Goal: Information Seeking & Learning: Learn about a topic

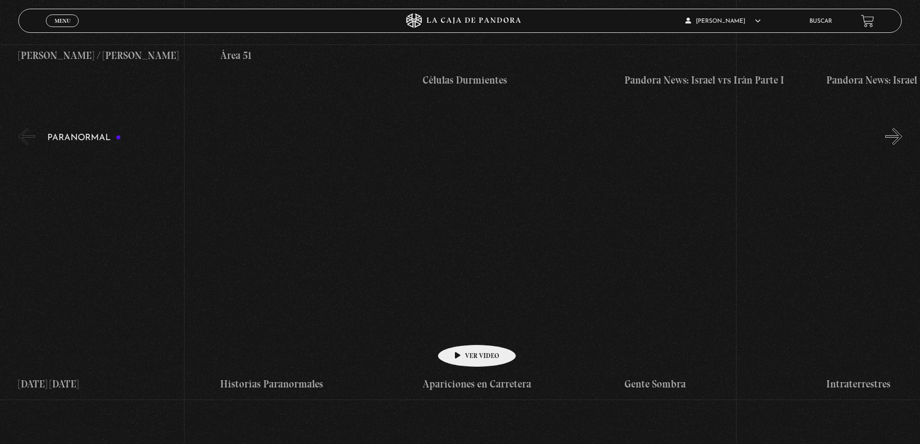
scroll to position [628, 0]
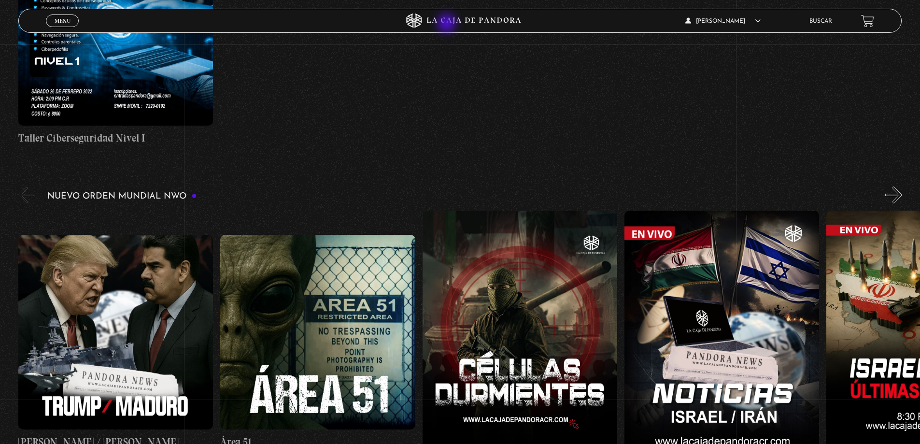
click at [448, 22] on icon at bounding box center [474, 21] width 94 height 6
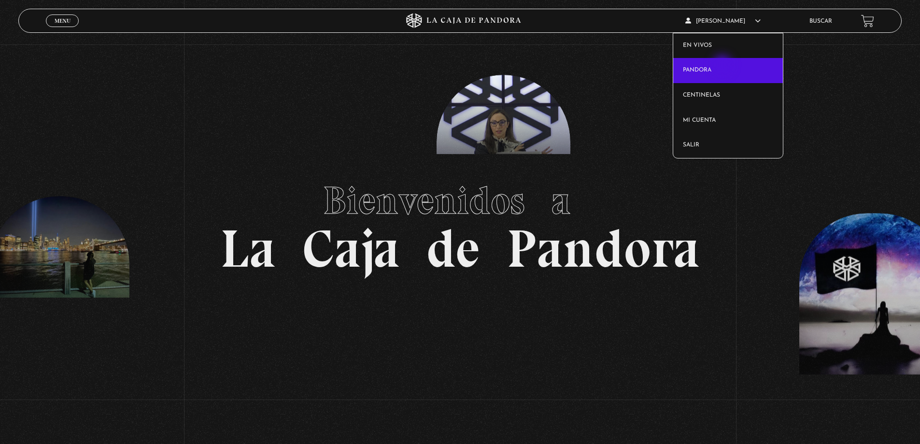
click at [724, 66] on link "Pandora" at bounding box center [728, 70] width 110 height 25
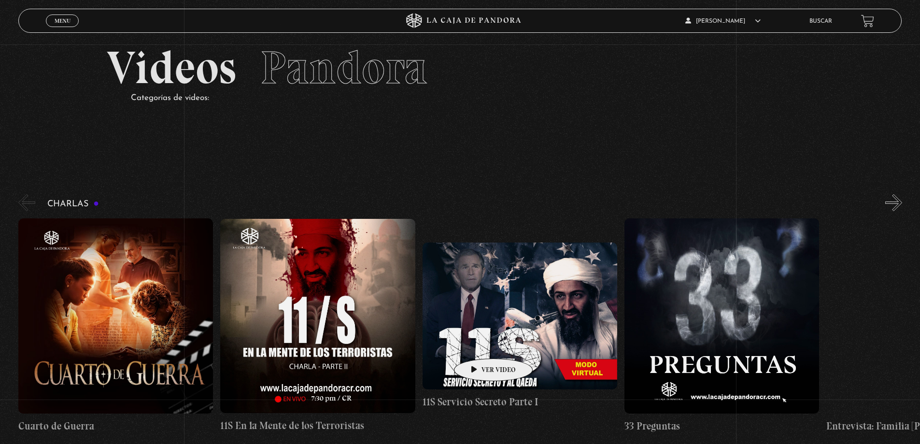
scroll to position [97, 0]
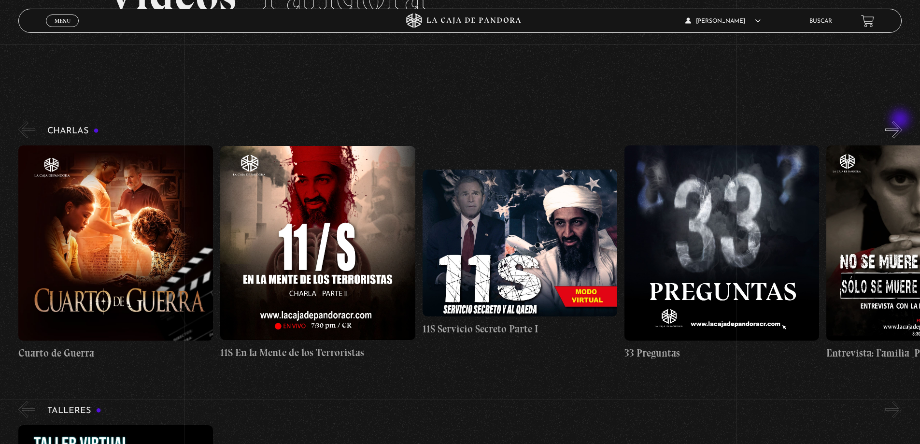
click at [902, 128] on button "»" at bounding box center [893, 129] width 17 height 17
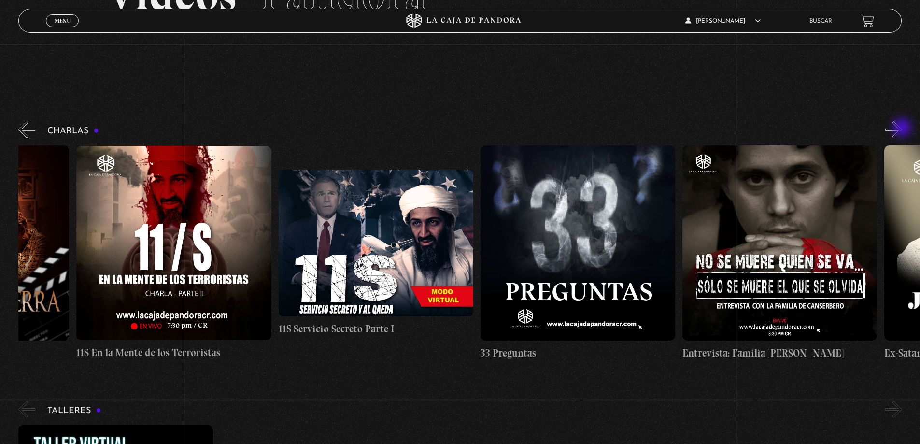
click at [902, 128] on button "»" at bounding box center [893, 129] width 17 height 17
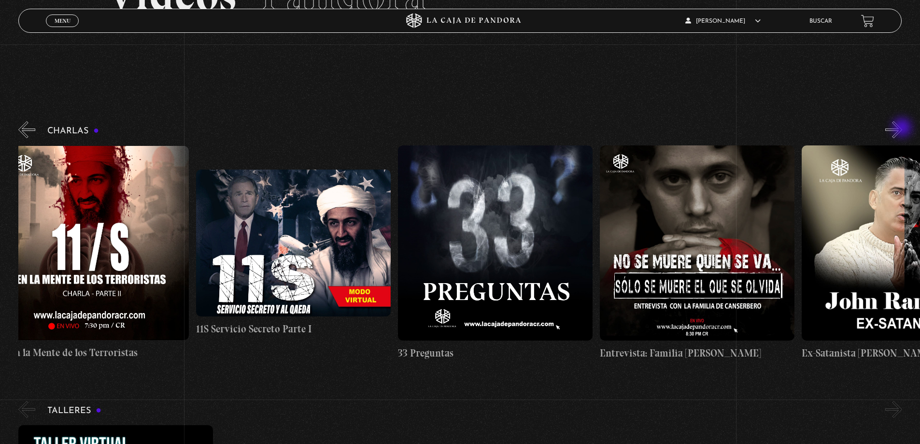
click at [902, 128] on button "»" at bounding box center [893, 129] width 17 height 17
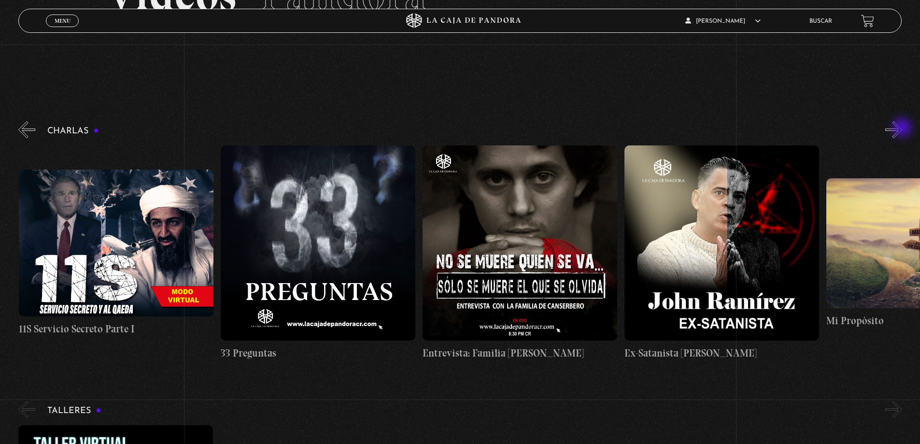
click at [902, 128] on button "»" at bounding box center [893, 129] width 17 height 17
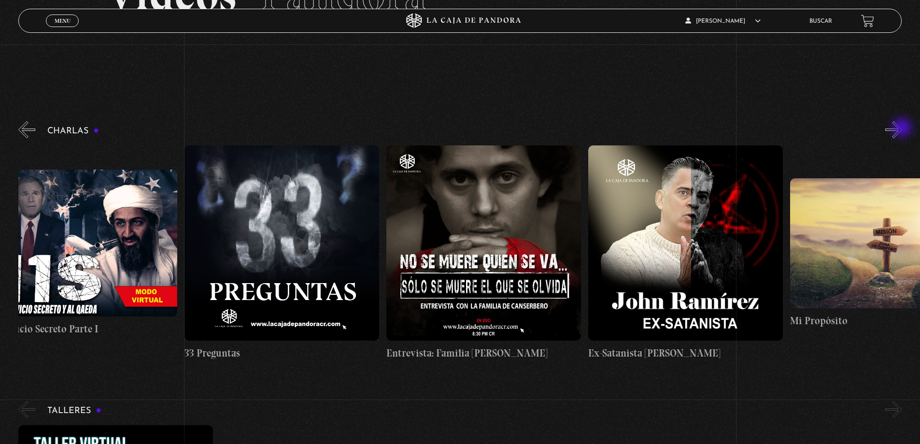
click at [902, 128] on button "»" at bounding box center [893, 129] width 17 height 17
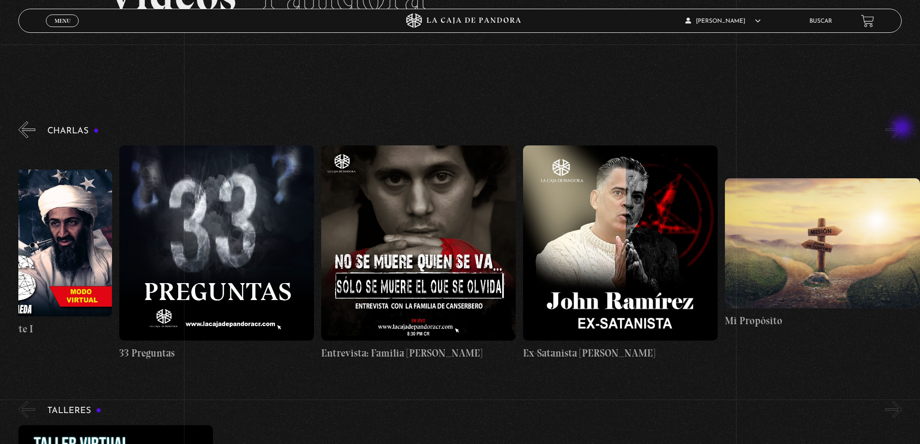
click at [902, 128] on button "»" at bounding box center [893, 129] width 17 height 17
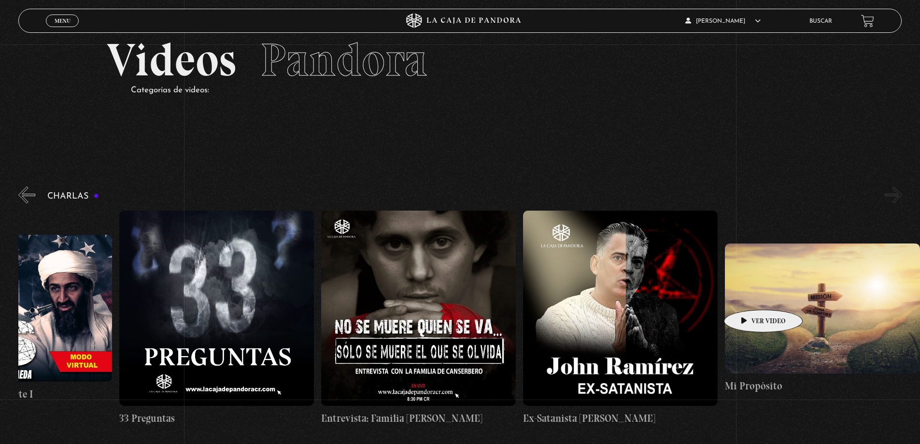
scroll to position [48, 0]
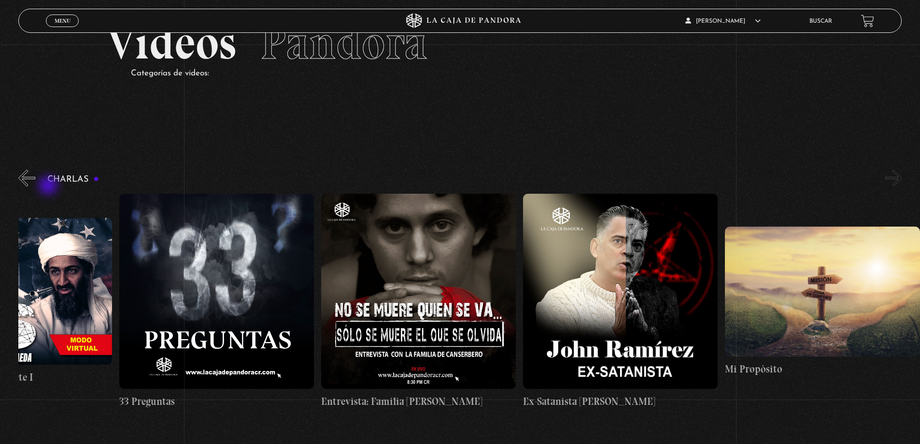
click at [41, 171] on div "Charlas Cuarto de Guerra 11S En la Mente de los Terroristas 11S Servicio Secret…" at bounding box center [469, 288] width 902 height 241
click at [40, 177] on div "Charlas Cuarto de Guerra 11S En la Mente de los Terroristas 11S Servicio Secret…" at bounding box center [469, 288] width 902 height 241
click at [32, 180] on button "«" at bounding box center [26, 178] width 17 height 17
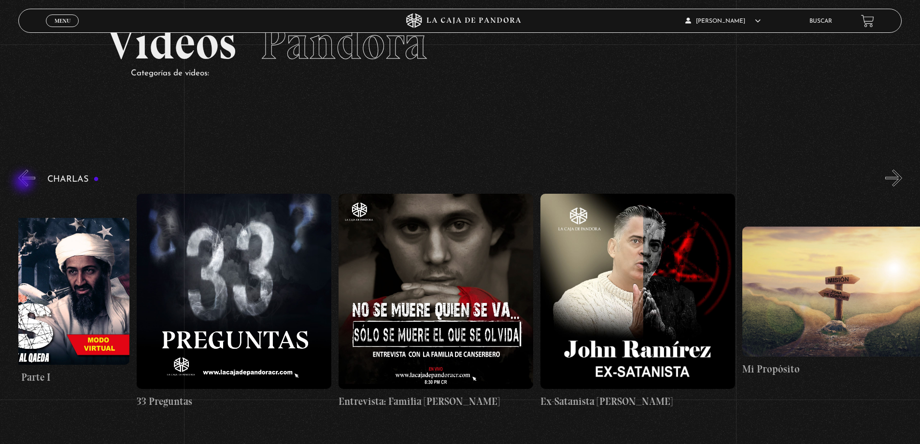
click at [25, 183] on button "«" at bounding box center [26, 178] width 17 height 17
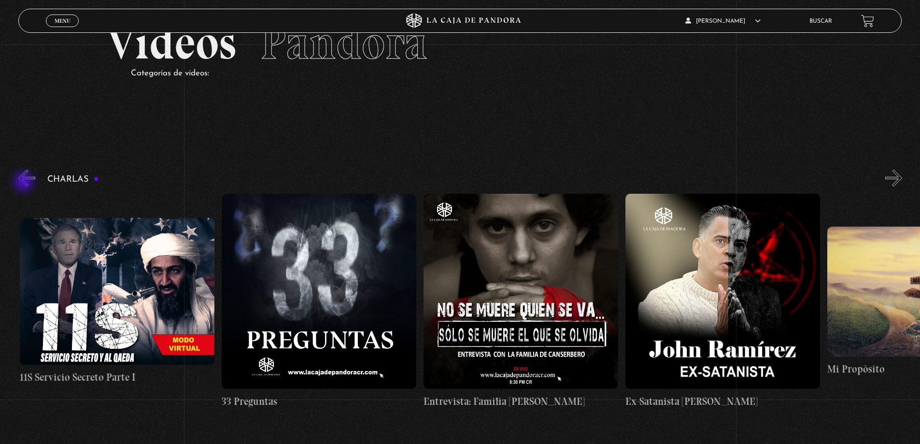
click at [24, 183] on button "«" at bounding box center [26, 178] width 17 height 17
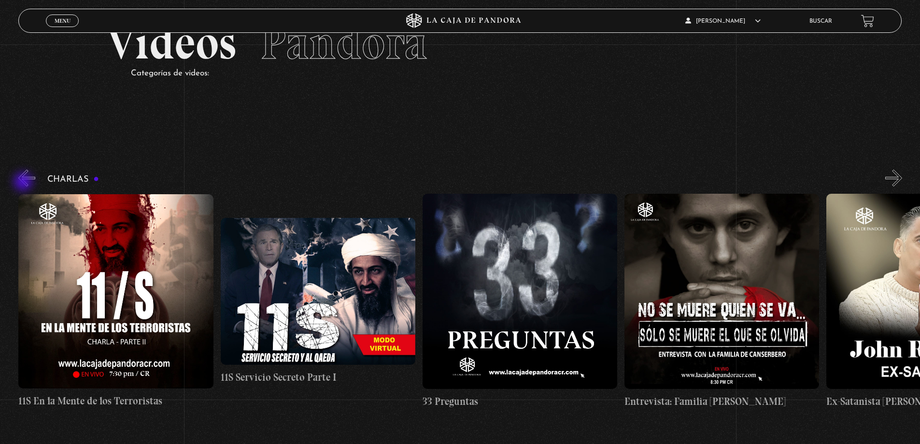
click at [24, 183] on button "«" at bounding box center [26, 178] width 17 height 17
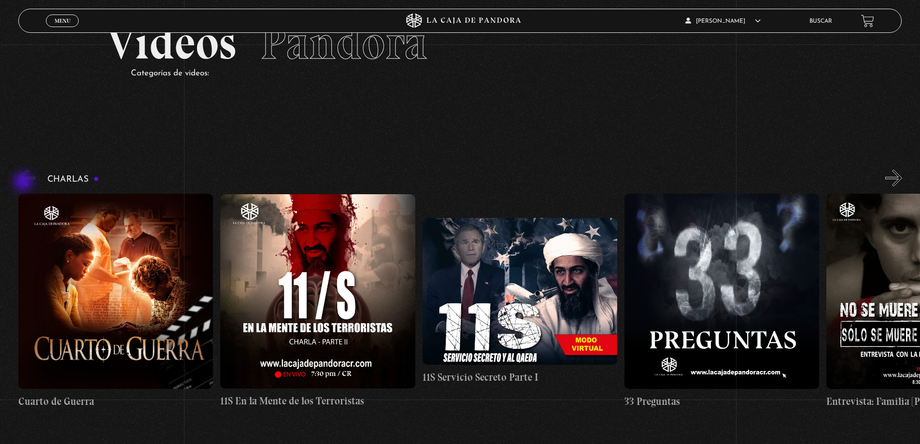
click at [24, 183] on button "«" at bounding box center [26, 178] width 17 height 17
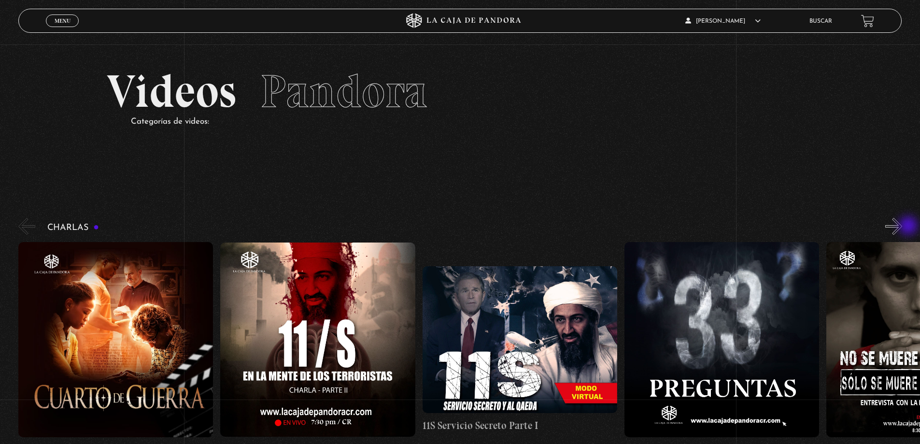
click at [902, 228] on button "»" at bounding box center [893, 226] width 17 height 17
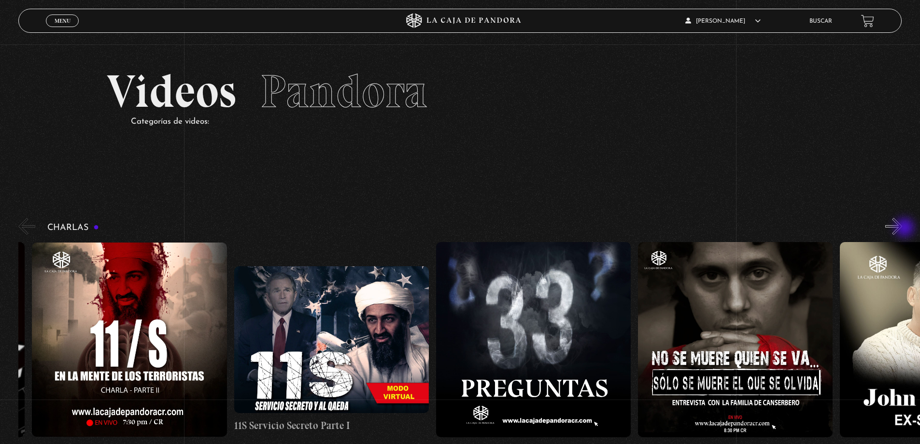
click at [900, 226] on button "»" at bounding box center [893, 226] width 17 height 17
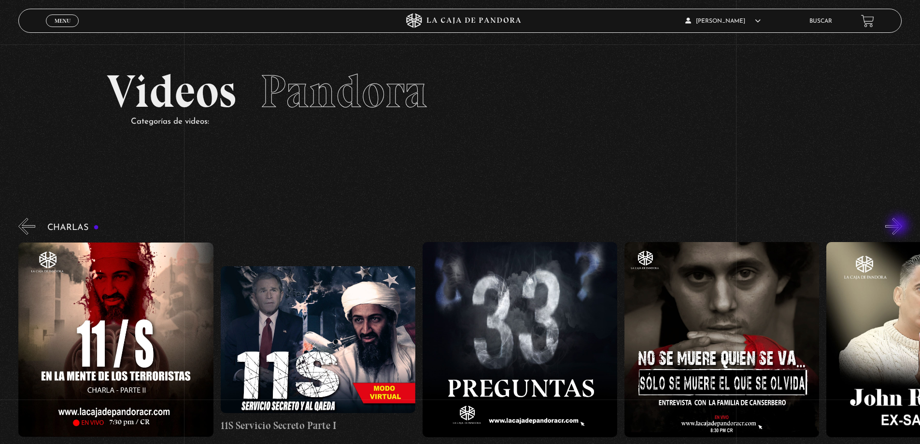
click at [899, 226] on button "»" at bounding box center [893, 226] width 17 height 17
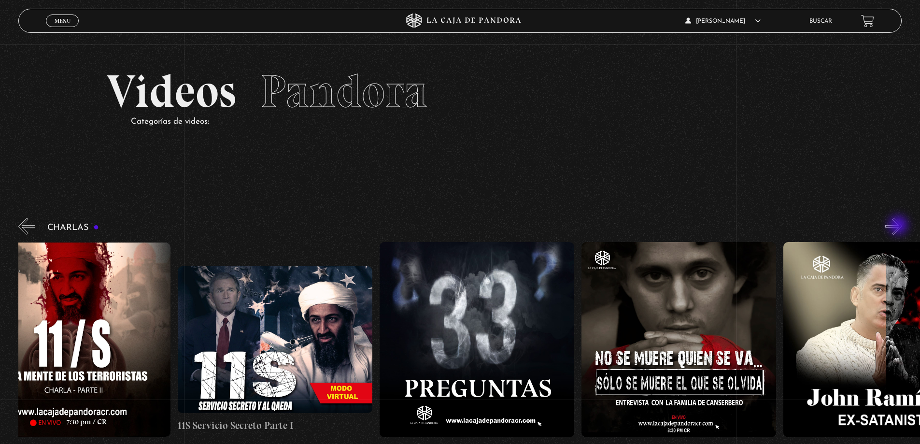
click at [899, 226] on button "»" at bounding box center [893, 226] width 17 height 17
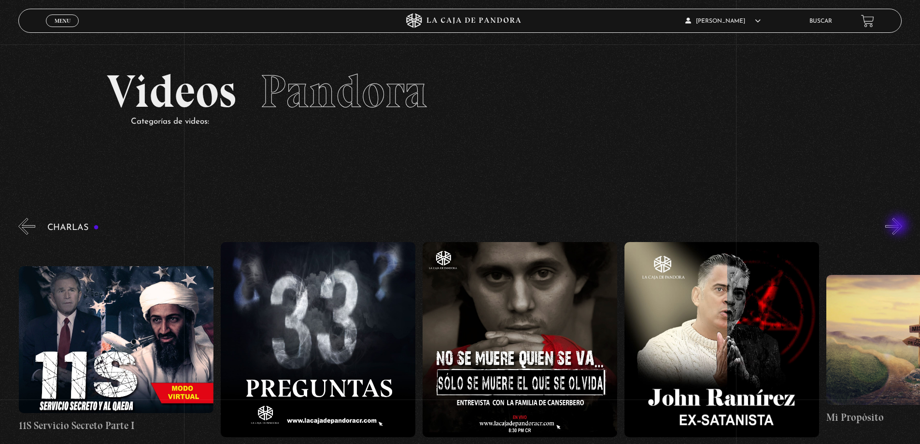
click at [899, 226] on button "»" at bounding box center [893, 226] width 17 height 17
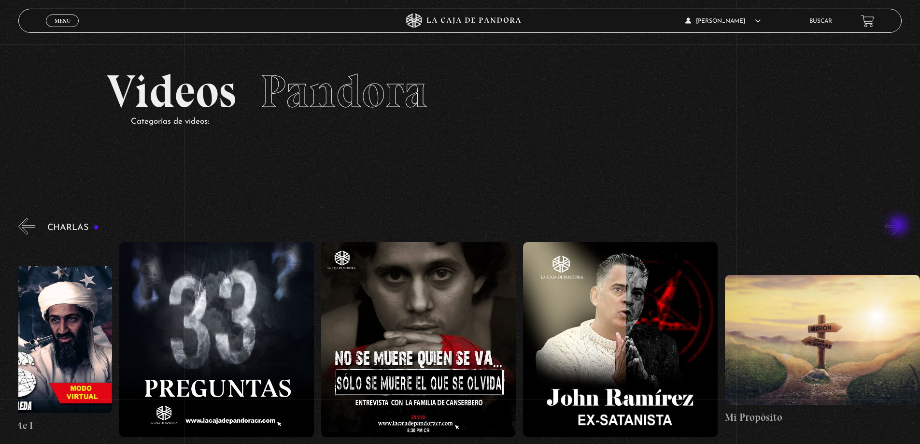
scroll to position [0, 505]
click at [899, 226] on button "»" at bounding box center [893, 226] width 17 height 17
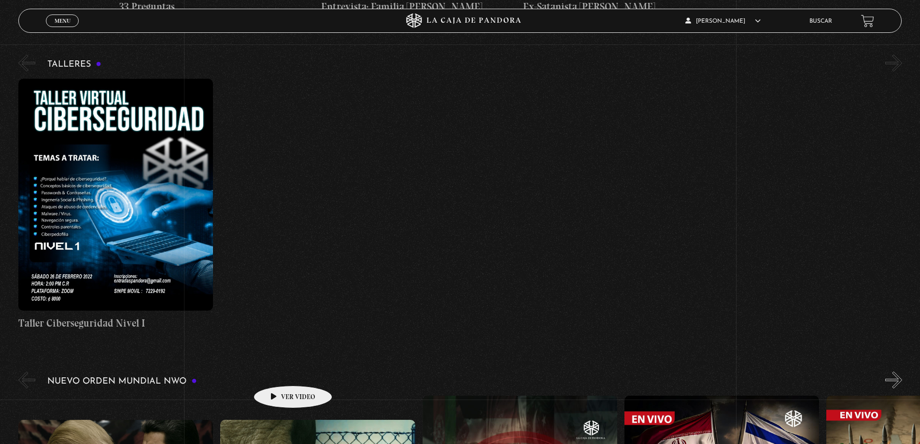
scroll to position [628, 0]
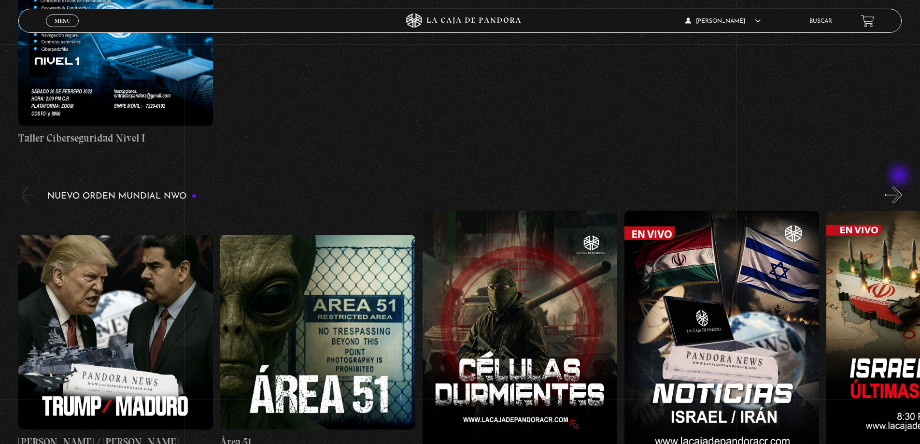
click at [902, 201] on button "»" at bounding box center [893, 194] width 17 height 17
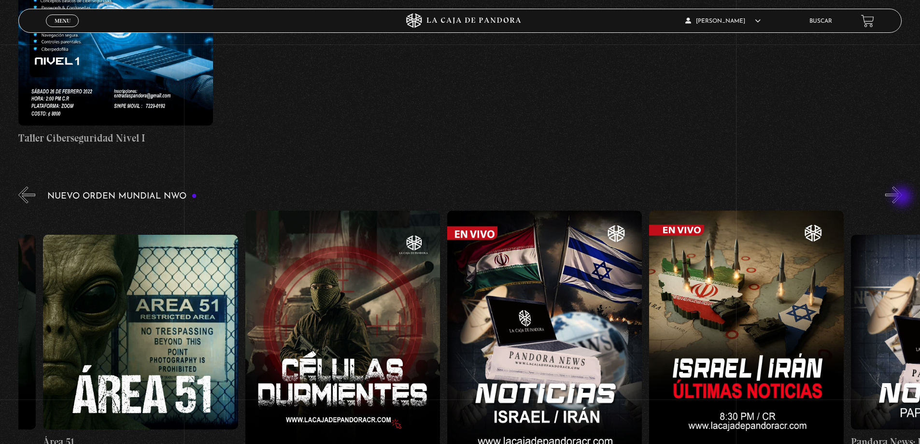
click at [902, 198] on button "»" at bounding box center [893, 194] width 17 height 17
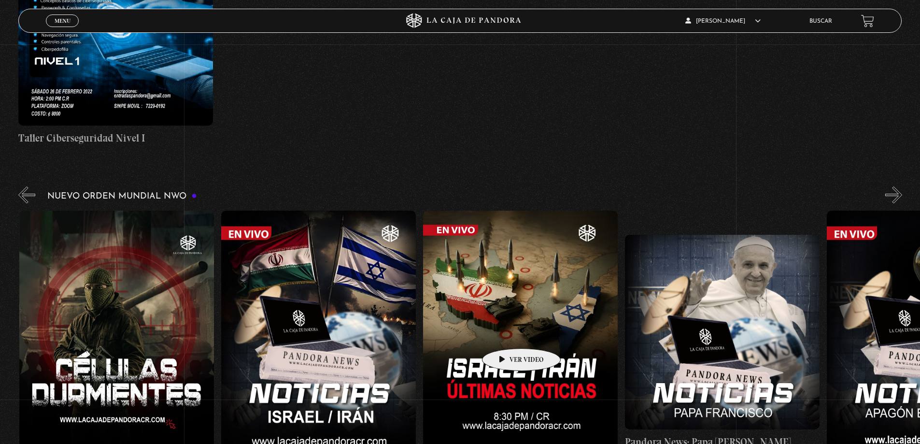
click at [506, 334] on figure at bounding box center [520, 332] width 195 height 243
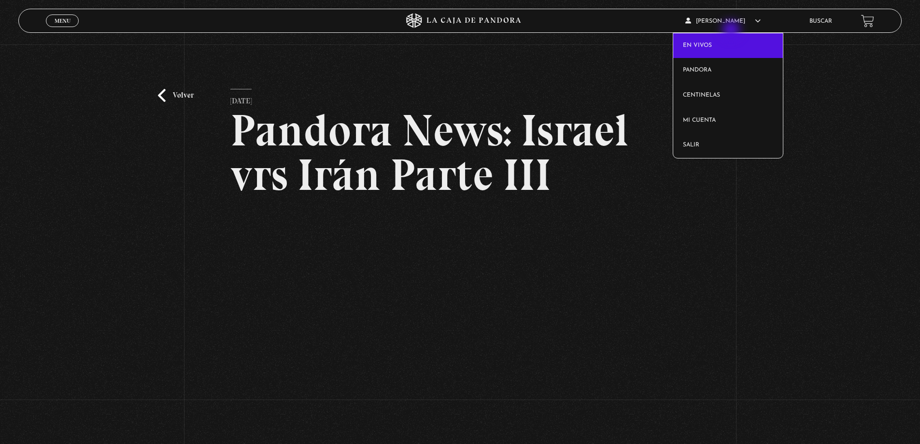
click at [732, 28] on article "Michael Martinez En vivos Pandora Centinelas Mi cuenta Salir" at bounding box center [740, 21] width 111 height 23
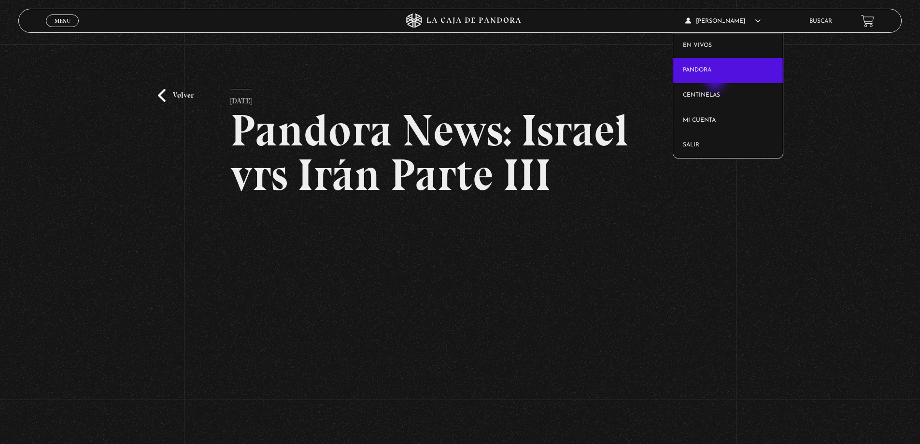
click at [716, 82] on link "Pandora" at bounding box center [728, 70] width 110 height 25
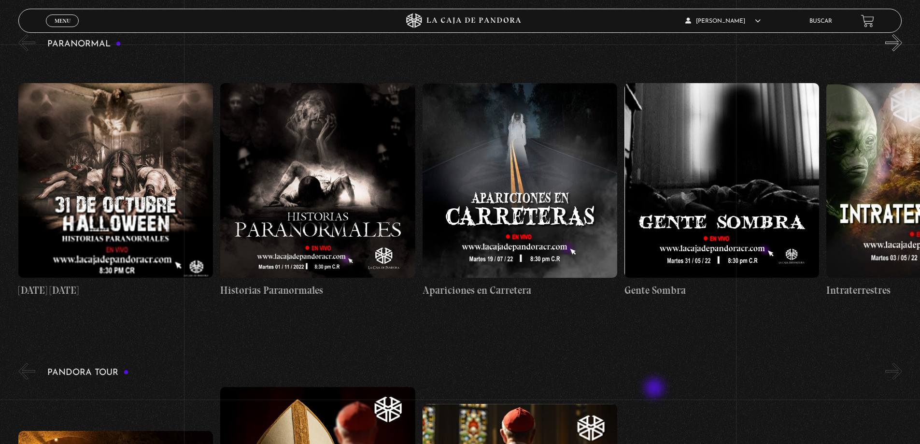
scroll to position [1014, 0]
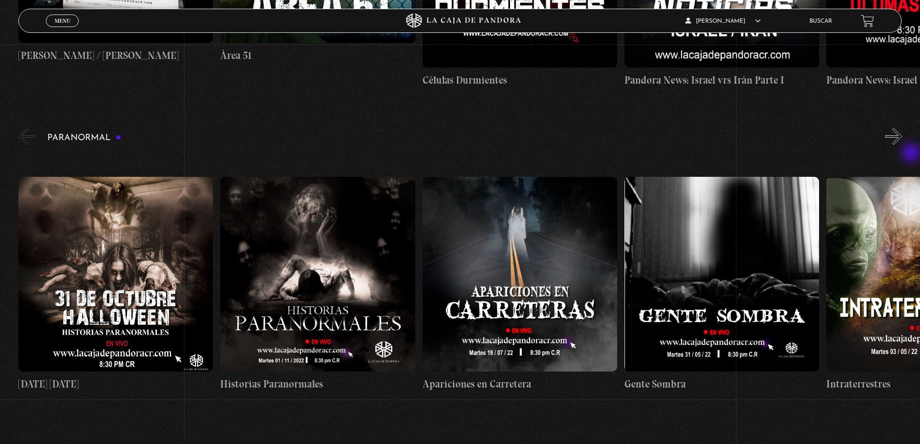
click at [902, 141] on button "»" at bounding box center [893, 136] width 17 height 17
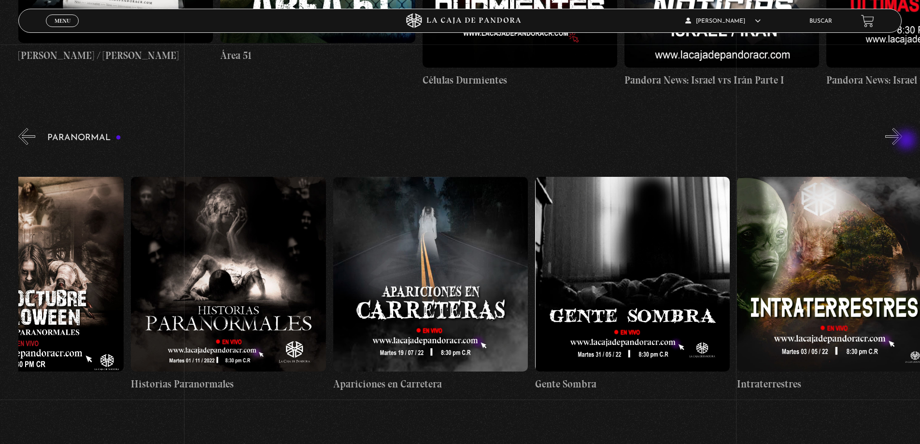
click at [902, 141] on button "»" at bounding box center [893, 136] width 17 height 17
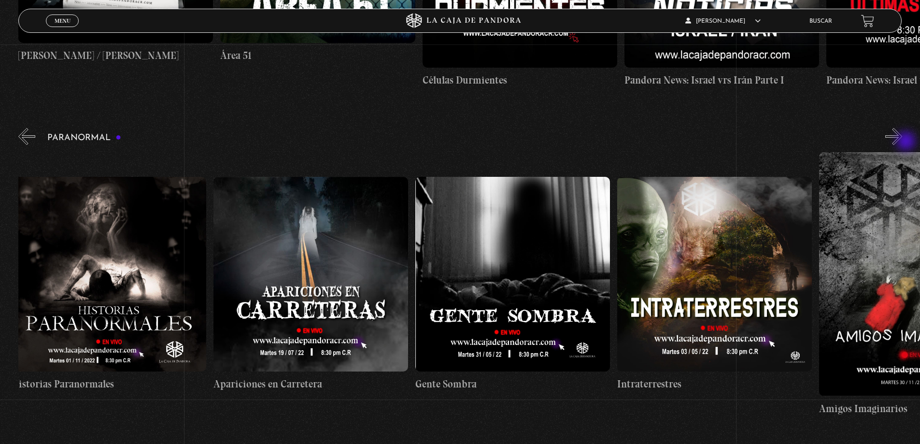
click at [902, 142] on button "»" at bounding box center [893, 136] width 17 height 17
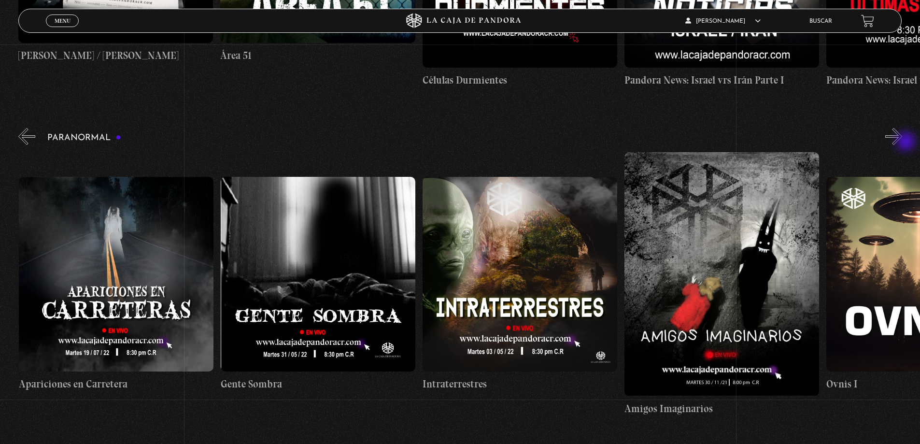
click at [902, 142] on button "»" at bounding box center [893, 136] width 17 height 17
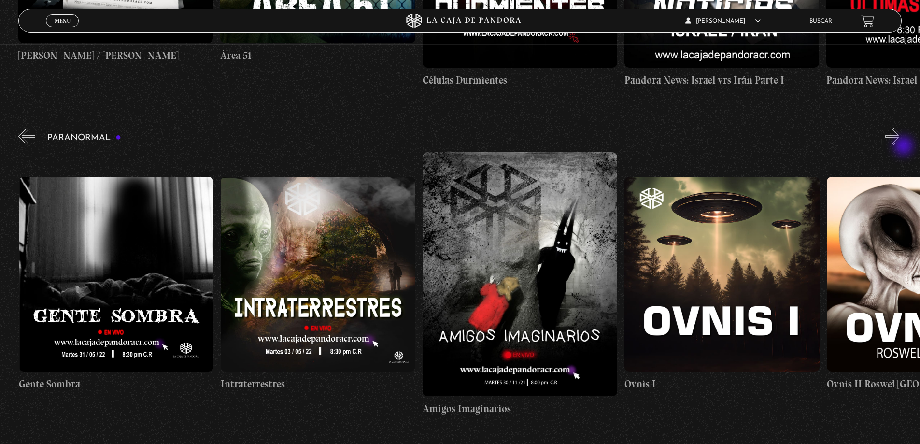
click at [905, 147] on div "Paranormal 31 Octubre Halloween Historias Paranormales Apariciones en Carretera…" at bounding box center [469, 271] width 902 height 290
click at [900, 145] on button "»" at bounding box center [893, 136] width 17 height 17
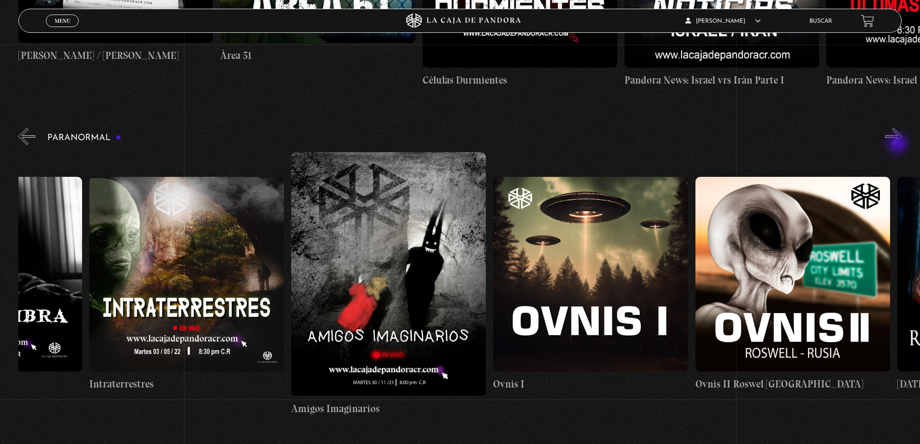
click at [899, 139] on button "»" at bounding box center [893, 136] width 17 height 17
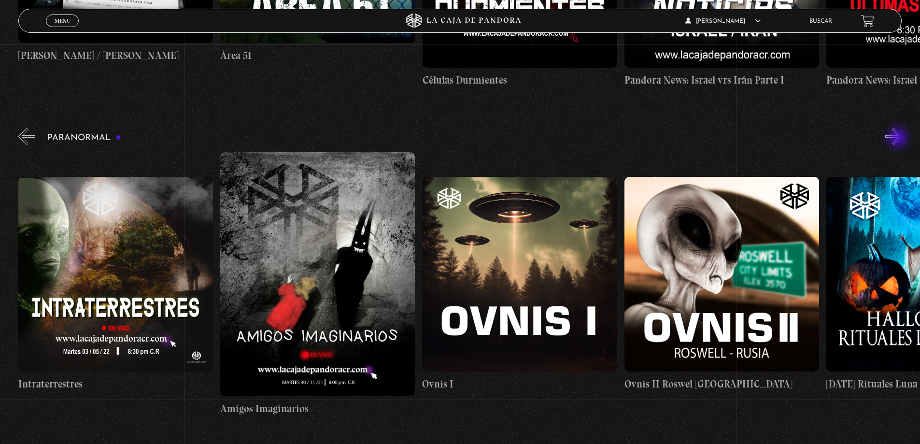
click at [899, 139] on button "»" at bounding box center [893, 136] width 17 height 17
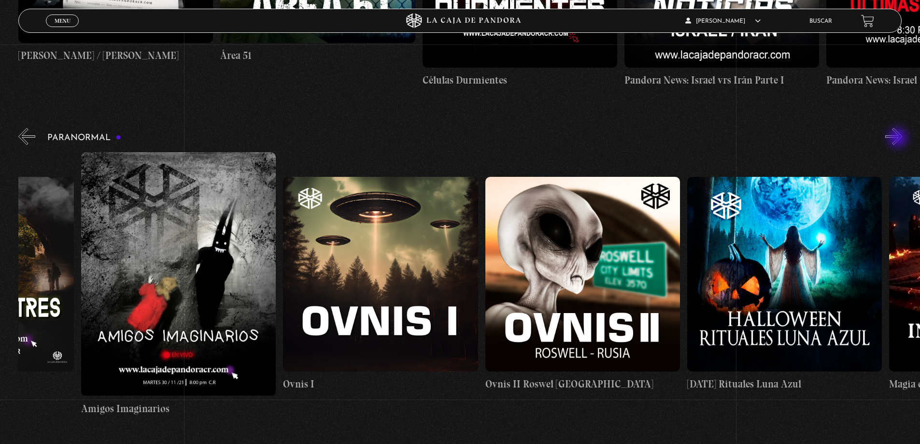
click at [899, 139] on button "»" at bounding box center [893, 136] width 17 height 17
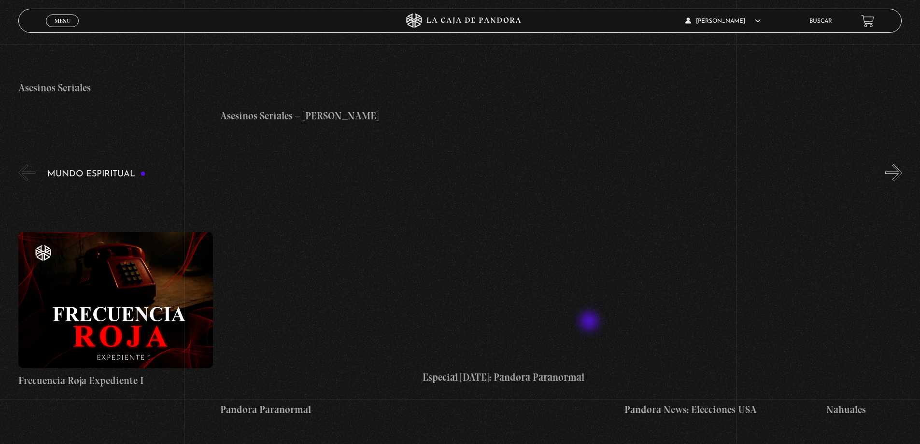
scroll to position [4009, 0]
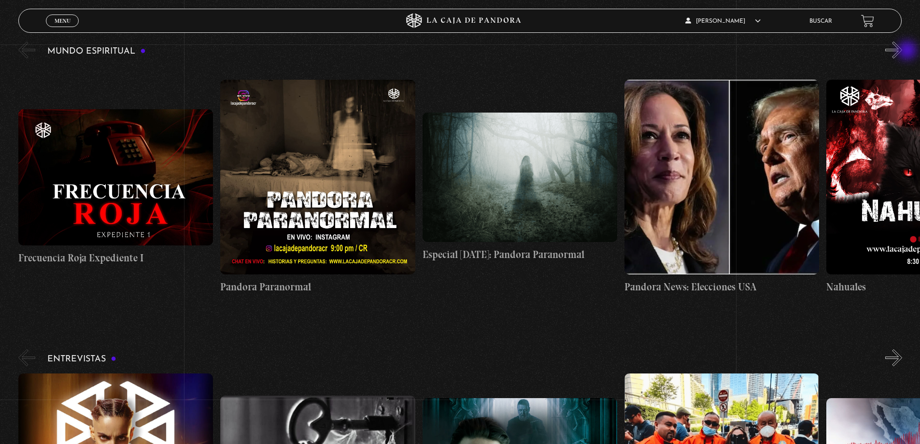
click at [883, 70] on link "Nahuales" at bounding box center [923, 187] width 195 height 243
click at [887, 57] on div "Mundo Espiritual «" at bounding box center [469, 174] width 902 height 269
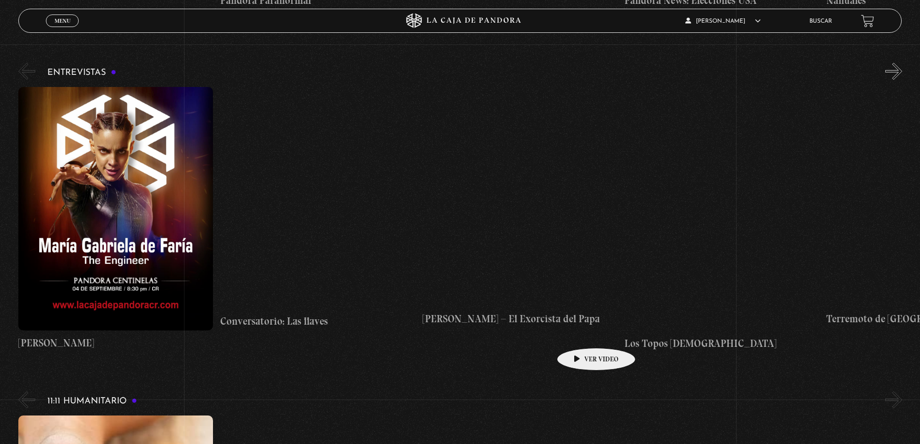
scroll to position [4299, 0]
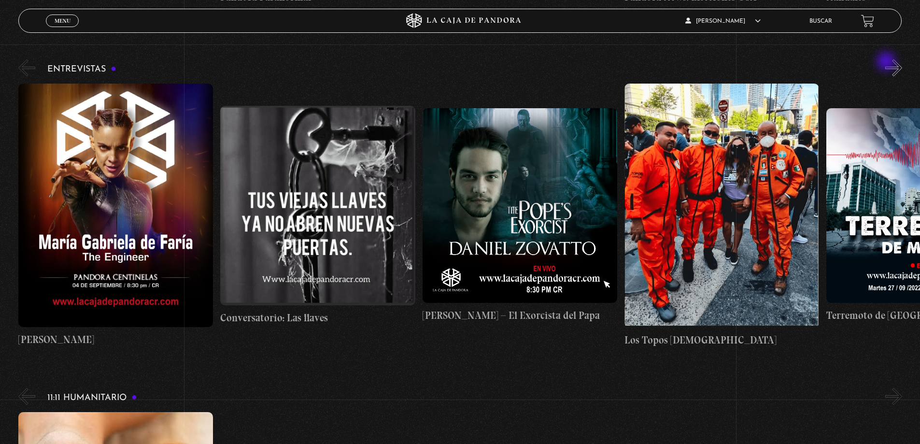
click at [887, 62] on div "Entrevistas Maria Gabriela de Faria Conversatorio: Las llaves Daniel Zovatto – …" at bounding box center [469, 202] width 902 height 290
drag, startPoint x: 902, startPoint y: 75, endPoint x: 902, endPoint y: 81, distance: 5.8
click at [902, 75] on button "»" at bounding box center [893, 67] width 17 height 17
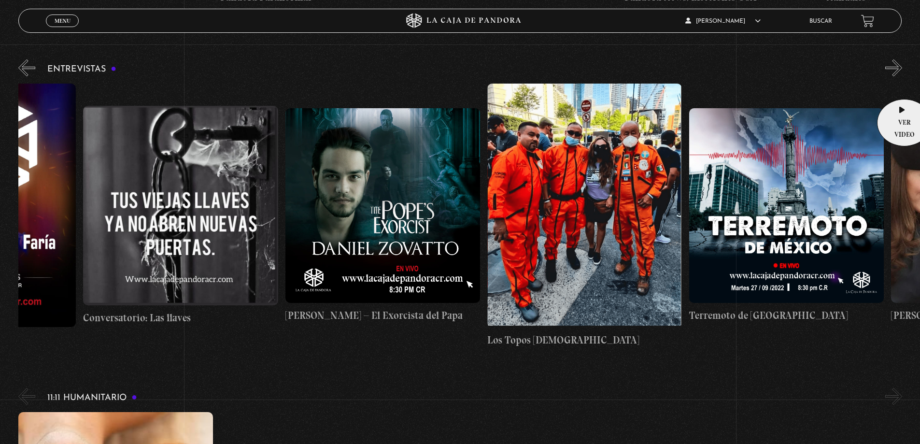
click at [901, 81] on div "Entrevistas Maria Gabriela de Faria Conversatorio: Las llaves Daniel Zovatto – …" at bounding box center [469, 202] width 902 height 290
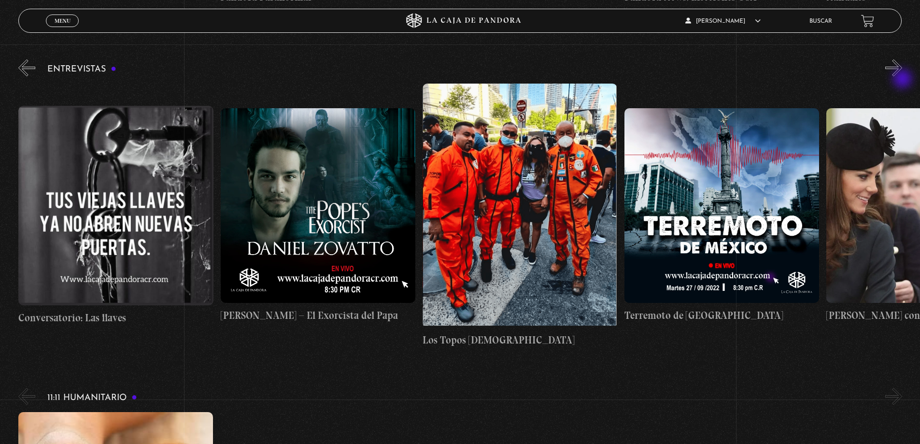
click at [904, 79] on div "Entrevistas Maria Gabriela de Faria Conversatorio: Las llaves Daniel Zovatto – …" at bounding box center [469, 202] width 902 height 290
click at [902, 75] on button "»" at bounding box center [893, 67] width 17 height 17
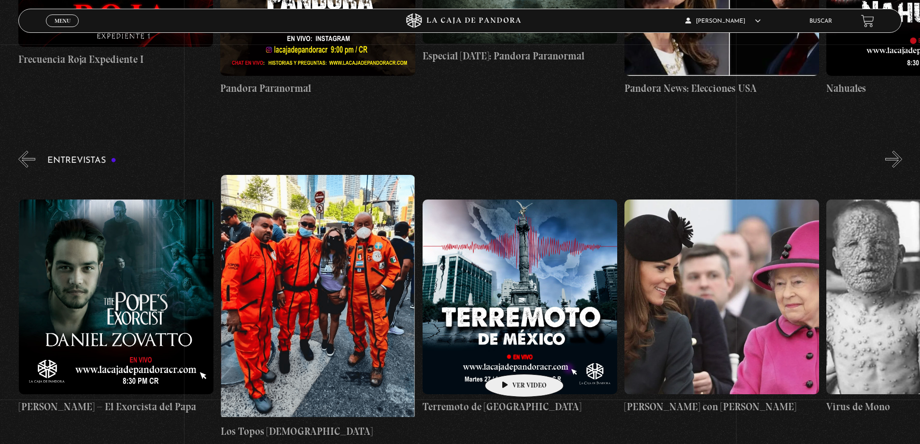
scroll to position [4281, 0]
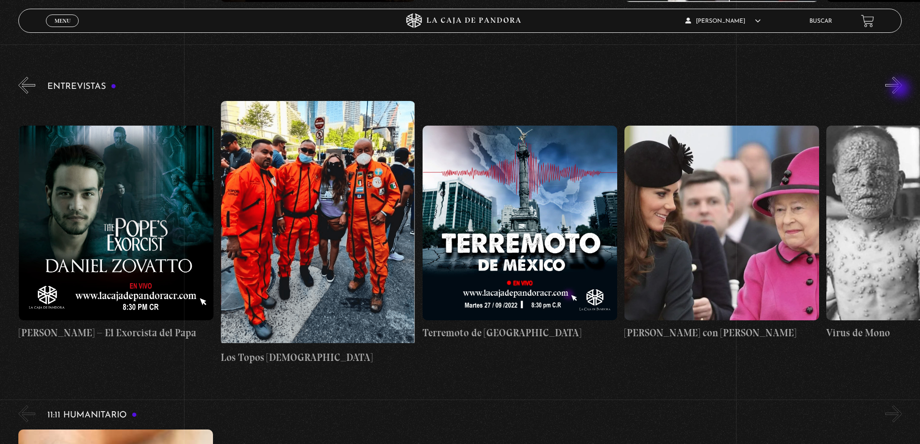
click at [901, 89] on button "»" at bounding box center [893, 85] width 17 height 17
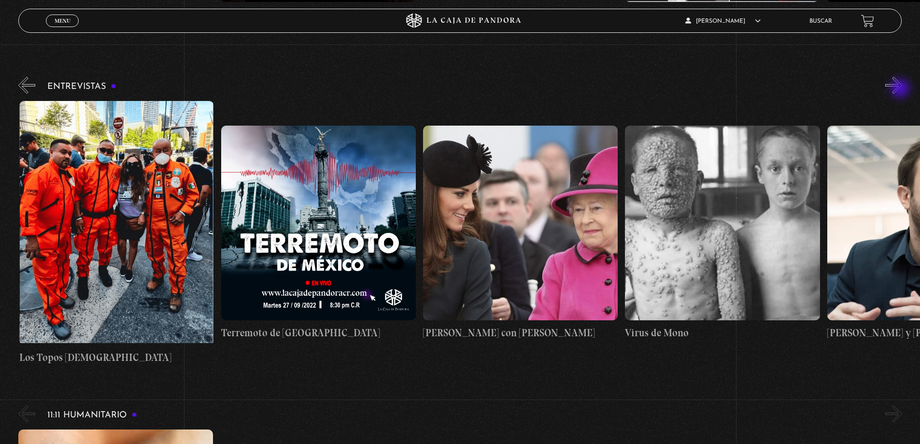
click at [901, 89] on button "»" at bounding box center [893, 85] width 17 height 17
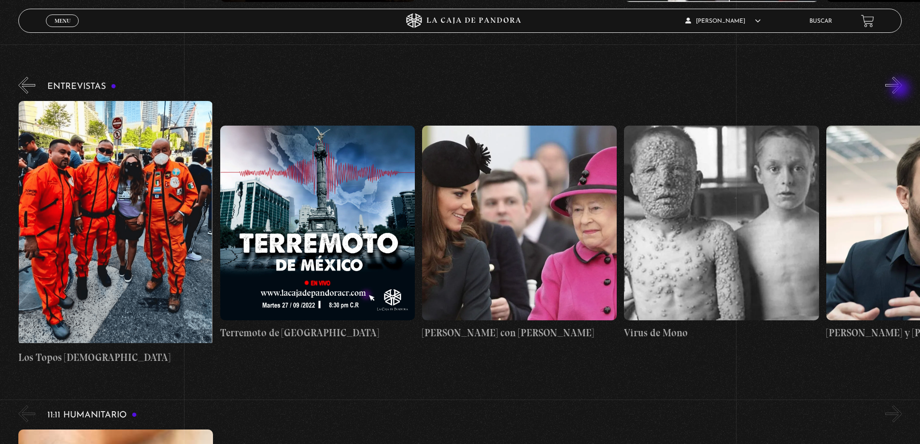
scroll to position [0, 707]
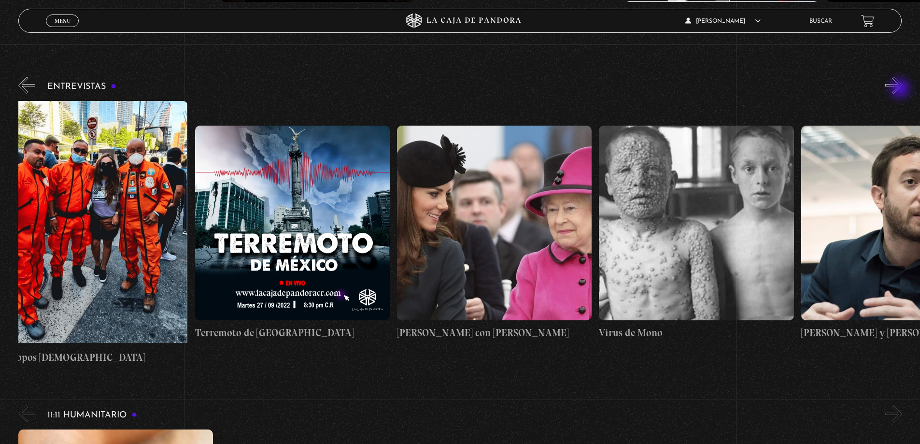
click at [901, 89] on button "»" at bounding box center [893, 85] width 17 height 17
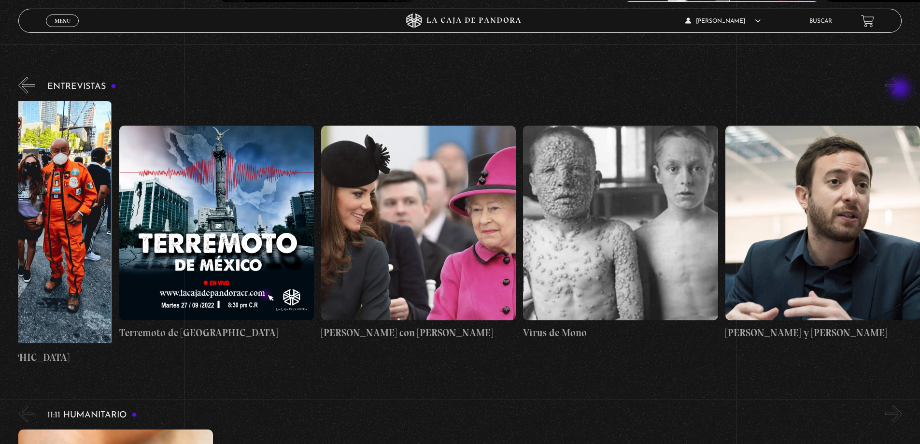
click at [901, 89] on button "»" at bounding box center [893, 85] width 17 height 17
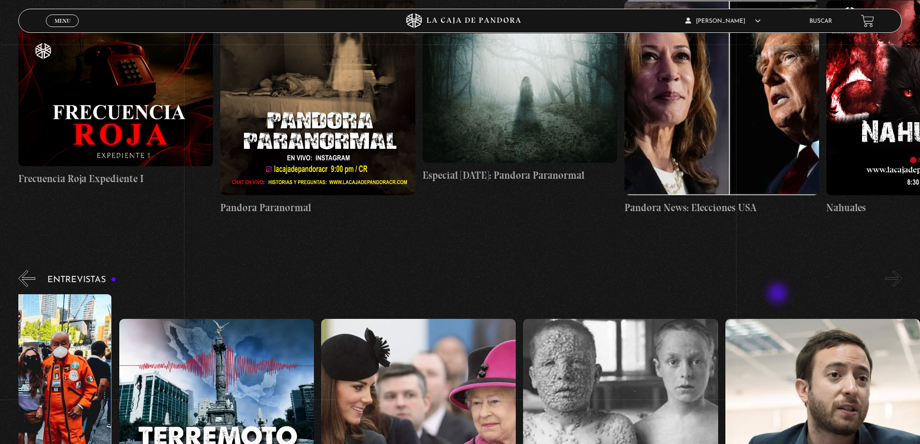
scroll to position [3895, 0]
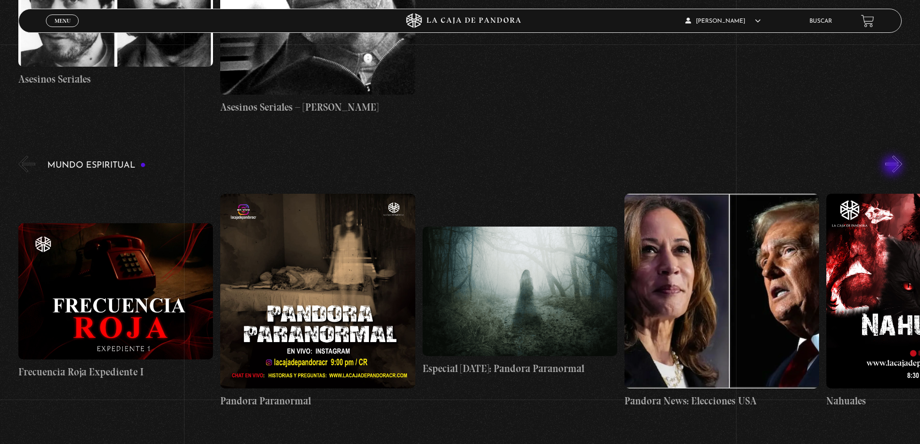
click at [894, 167] on button "»" at bounding box center [893, 164] width 17 height 17
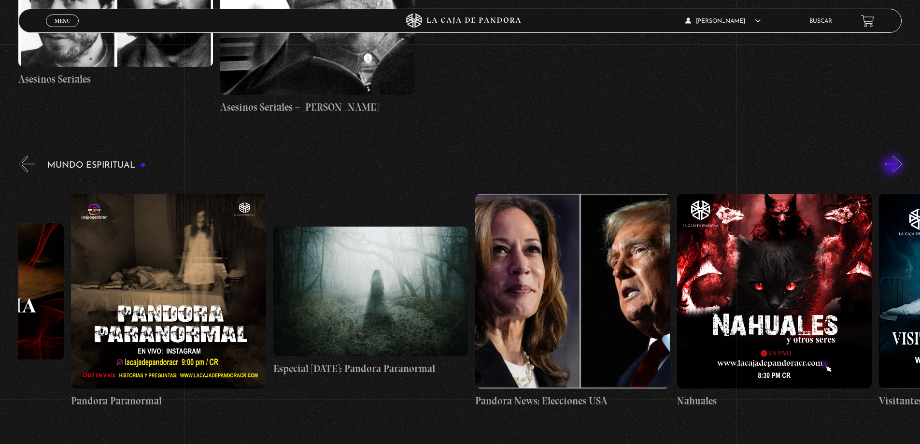
click at [894, 167] on button "»" at bounding box center [893, 164] width 17 height 17
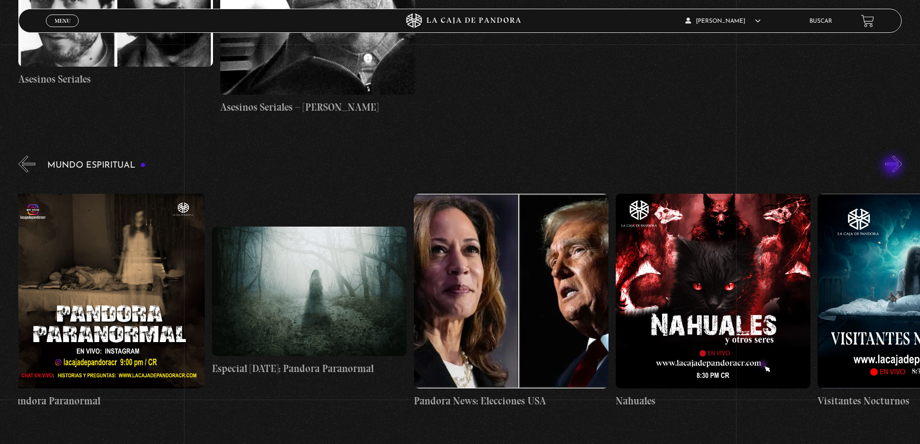
click at [894, 167] on button "»" at bounding box center [893, 164] width 17 height 17
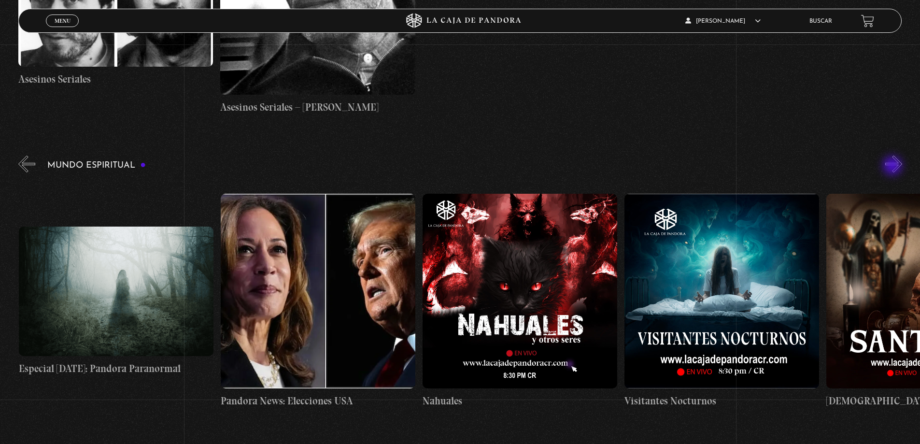
click at [894, 167] on button "»" at bounding box center [893, 164] width 17 height 17
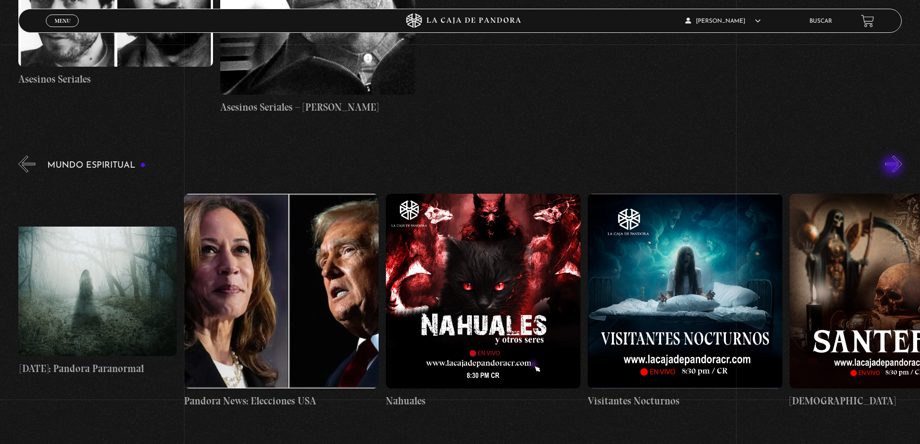
click at [894, 167] on button "»" at bounding box center [893, 164] width 17 height 17
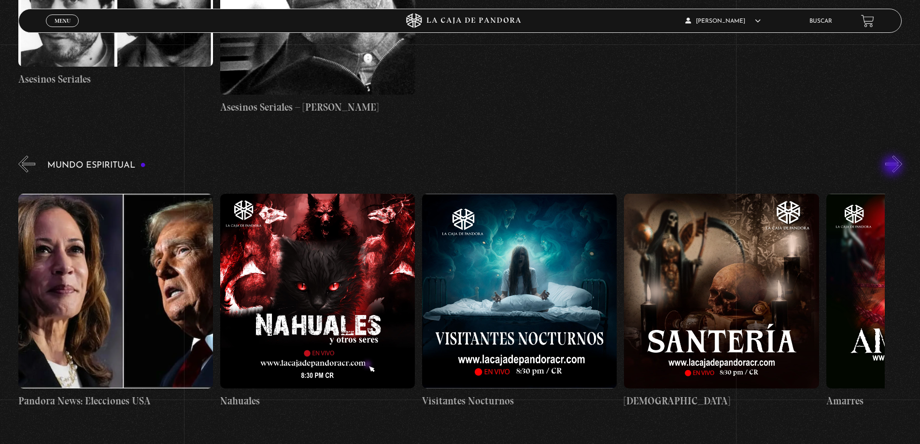
click at [894, 167] on button "»" at bounding box center [893, 164] width 17 height 17
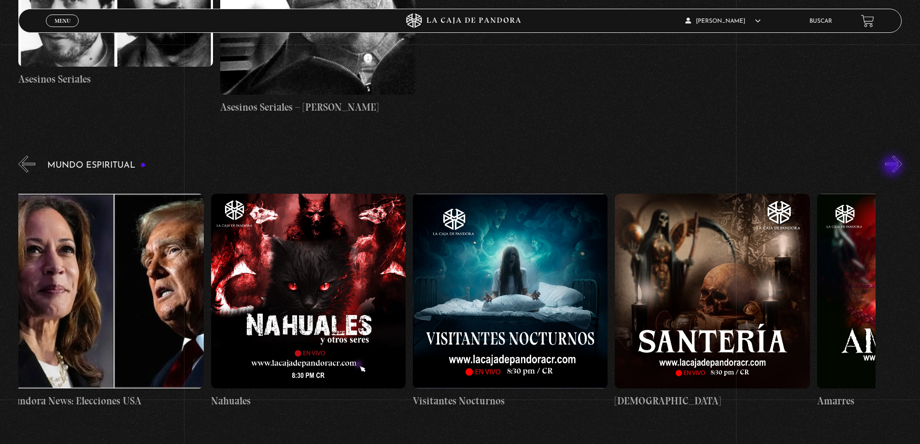
click at [894, 167] on button "»" at bounding box center [893, 164] width 17 height 17
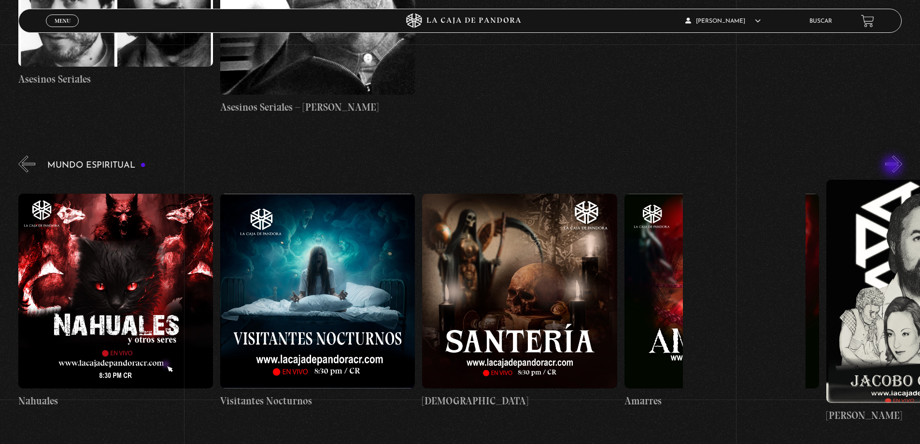
click at [894, 167] on button "»" at bounding box center [893, 164] width 17 height 17
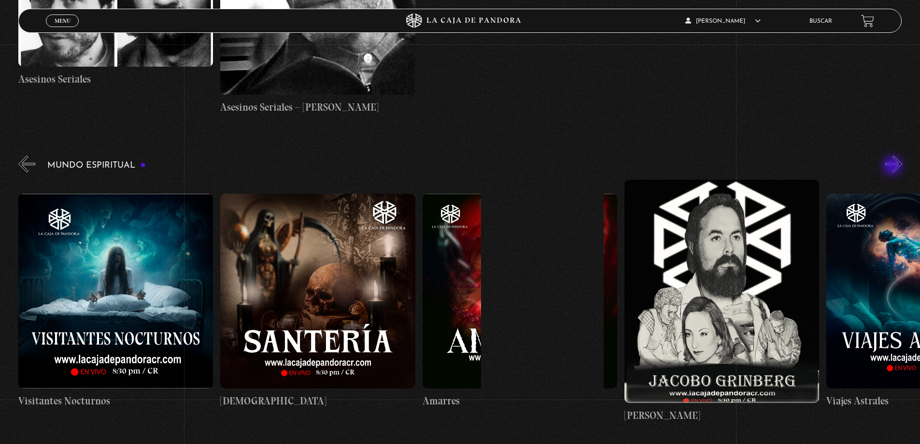
click at [894, 167] on button "»" at bounding box center [893, 164] width 17 height 17
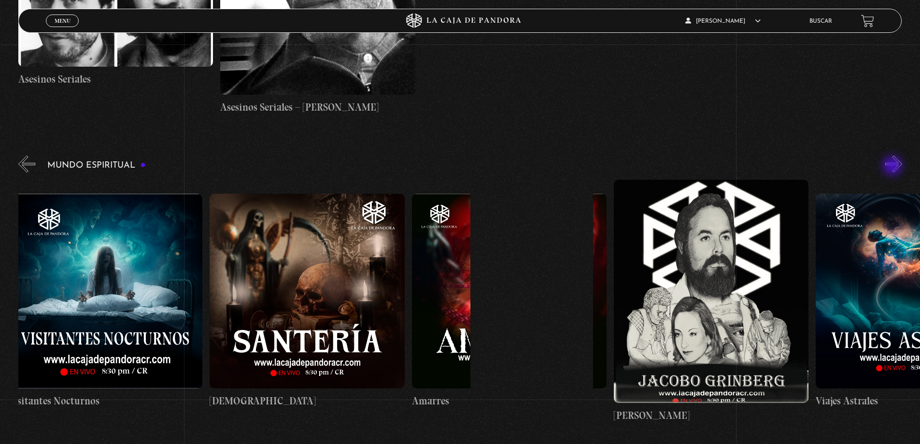
click at [894, 167] on button "»" at bounding box center [893, 164] width 17 height 17
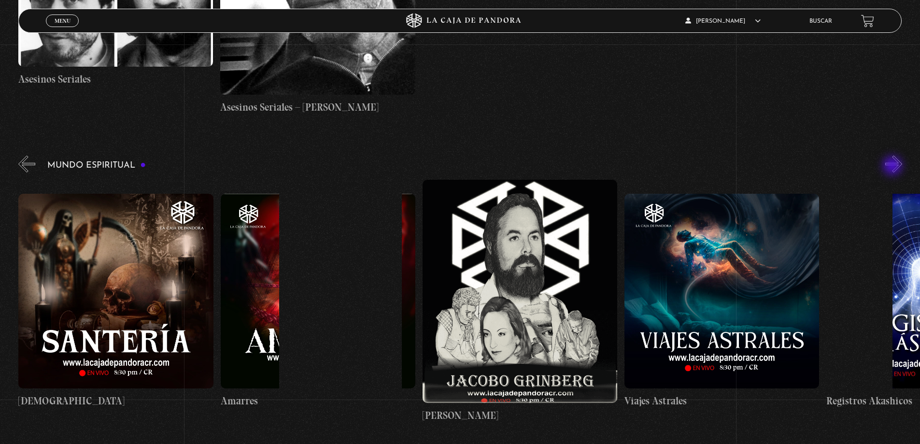
click at [894, 167] on button "»" at bounding box center [893, 164] width 17 height 17
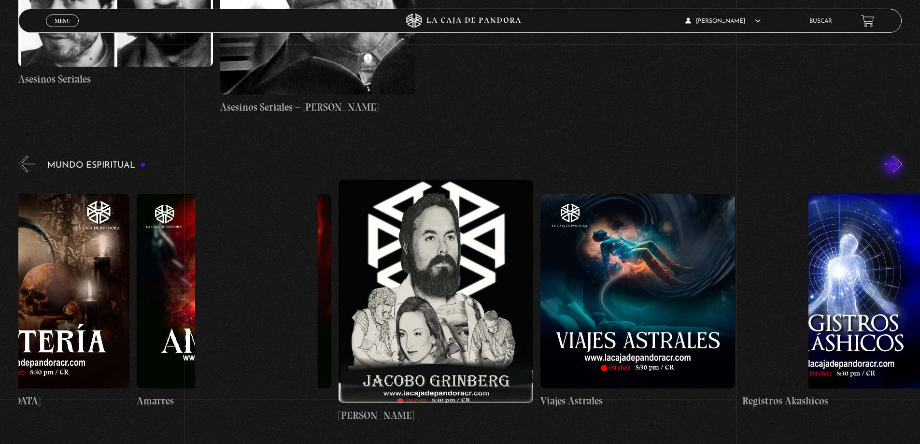
click at [894, 167] on button "»" at bounding box center [893, 164] width 17 height 17
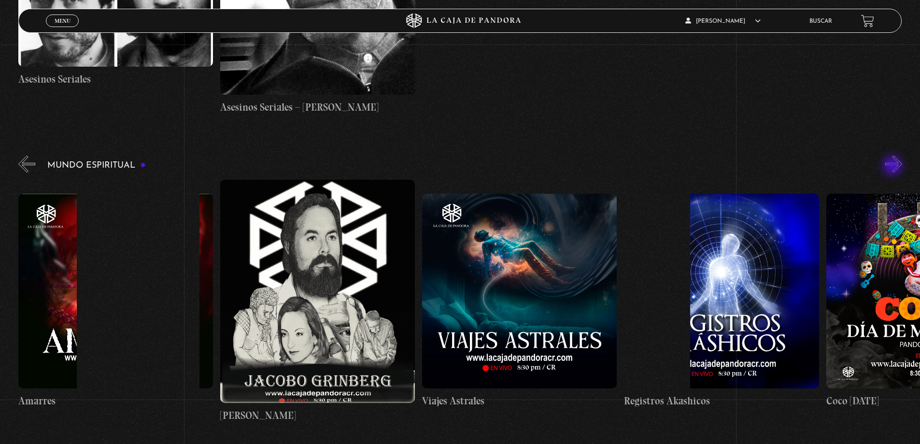
click at [894, 167] on button "»" at bounding box center [893, 164] width 17 height 17
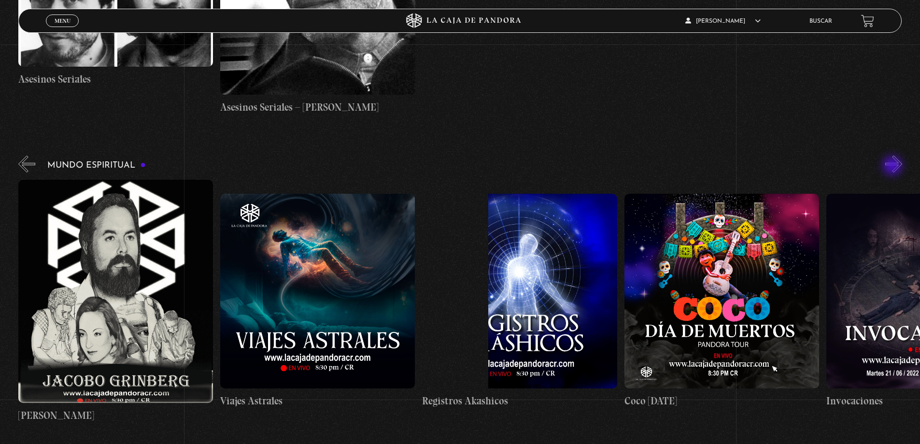
click at [894, 167] on button "»" at bounding box center [893, 164] width 17 height 17
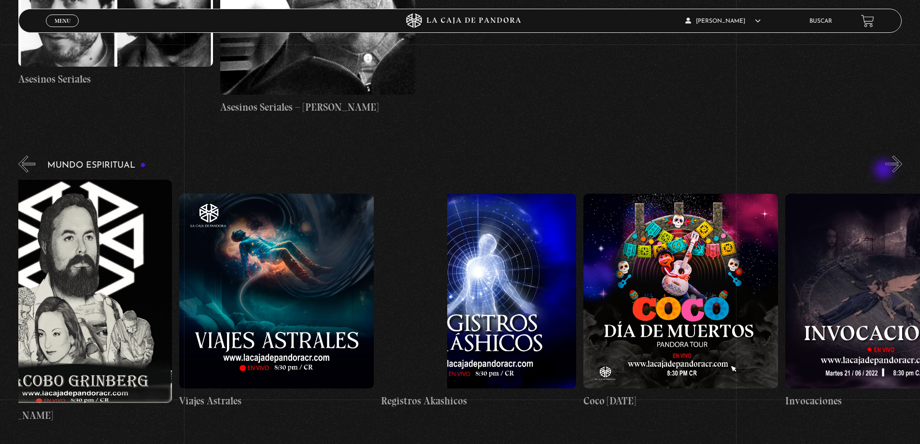
click at [885, 171] on div "Mundo Espiritual «" at bounding box center [469, 288] width 902 height 269
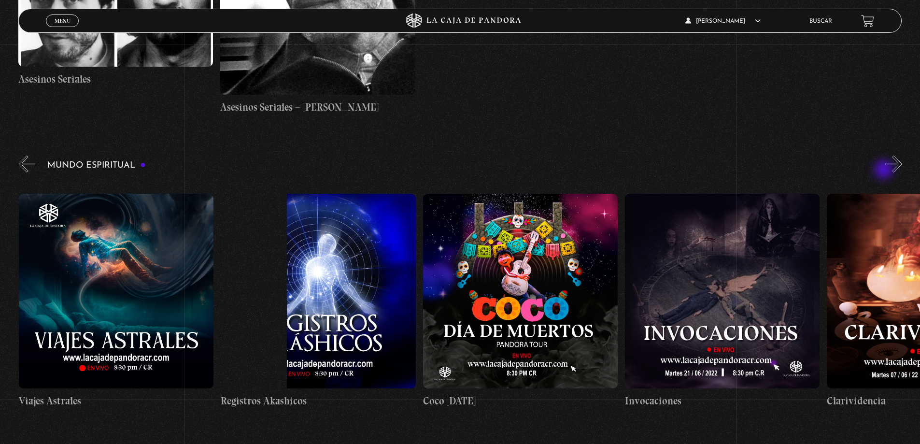
scroll to position [0, 1818]
click at [887, 167] on div "Mundo Espiritual «" at bounding box center [469, 288] width 902 height 269
click at [892, 166] on div "Mundo Espiritual «" at bounding box center [469, 288] width 902 height 269
click at [895, 166] on button "»" at bounding box center [893, 164] width 17 height 17
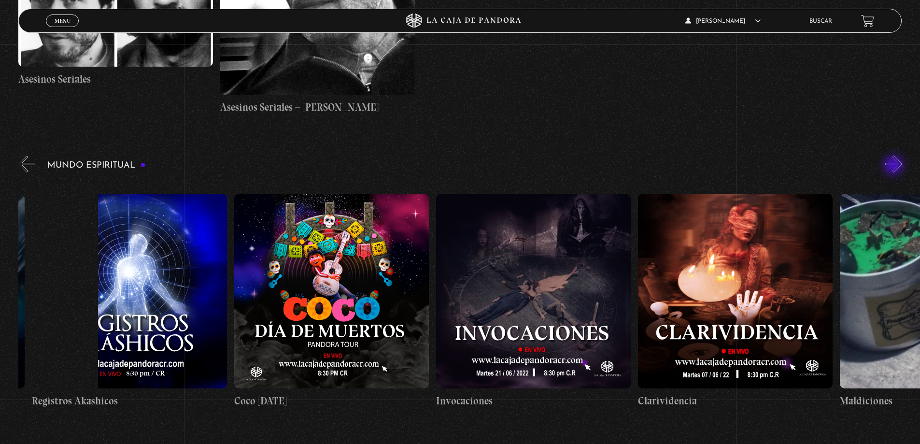
click at [895, 166] on button "»" at bounding box center [893, 164] width 17 height 17
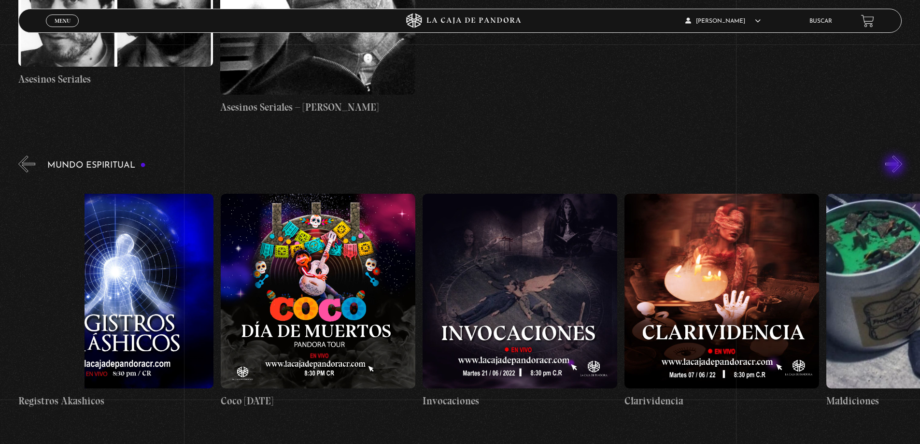
click at [896, 166] on button "»" at bounding box center [893, 164] width 17 height 17
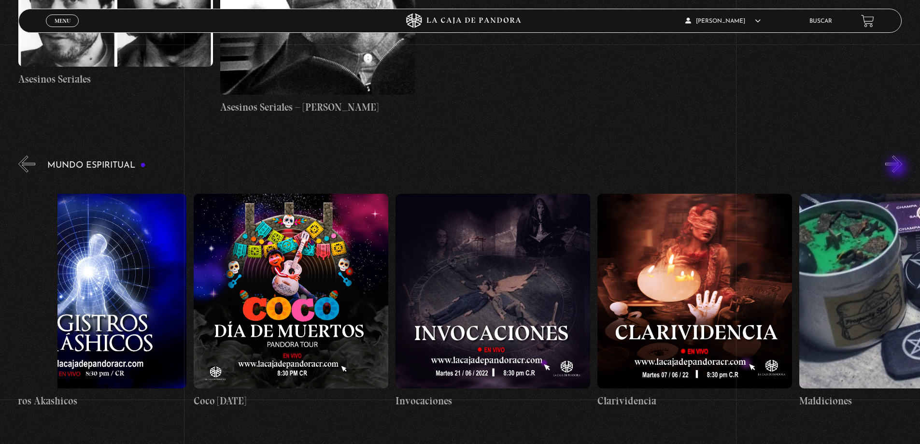
click at [898, 168] on button "»" at bounding box center [893, 164] width 17 height 17
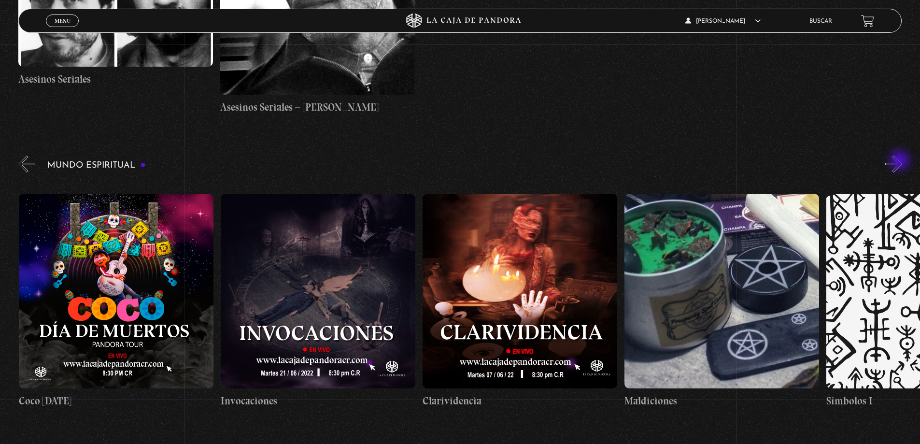
click at [901, 161] on button "»" at bounding box center [893, 164] width 17 height 17
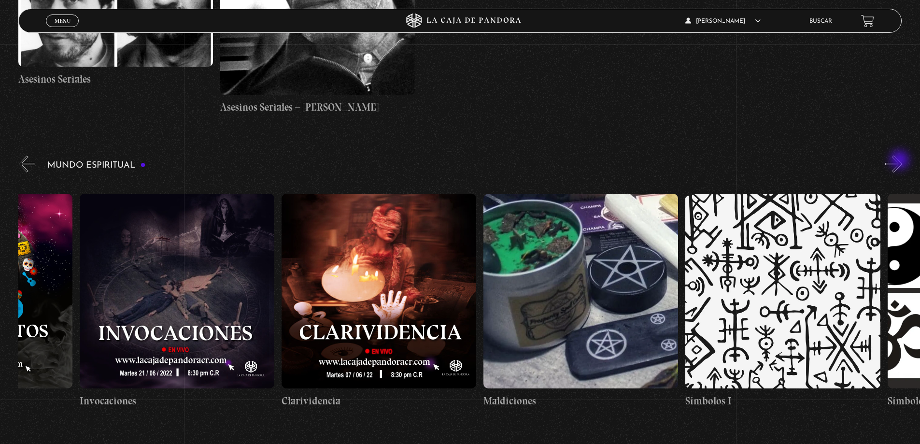
click at [901, 161] on button "»" at bounding box center [893, 164] width 17 height 17
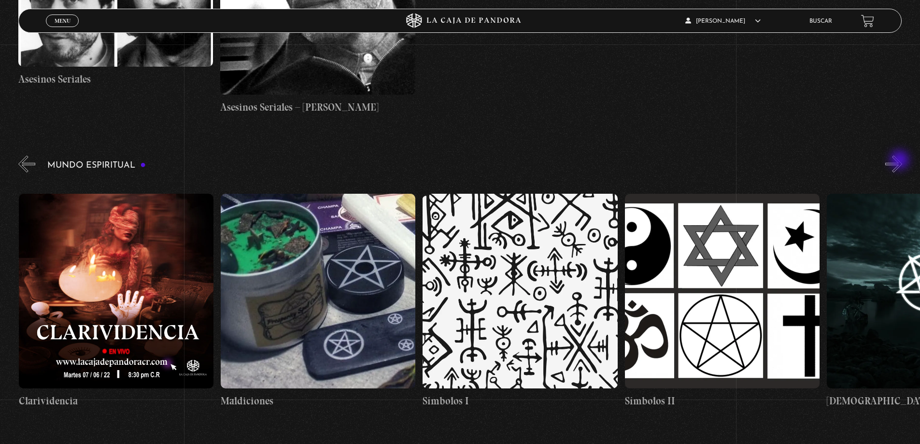
click at [901, 161] on button "»" at bounding box center [893, 164] width 17 height 17
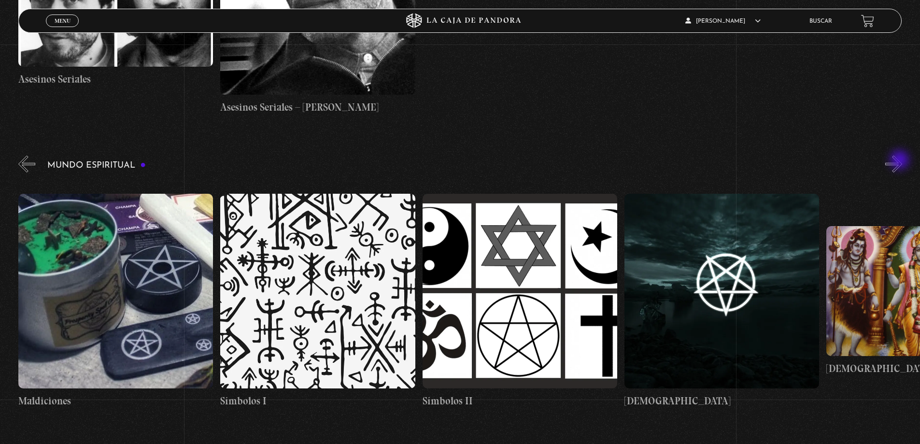
click at [901, 161] on button "»" at bounding box center [893, 164] width 17 height 17
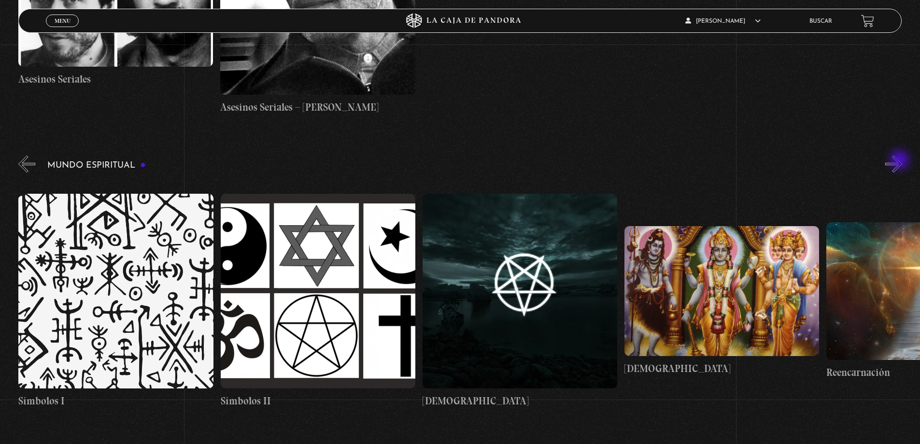
click at [901, 161] on button "»" at bounding box center [893, 164] width 17 height 17
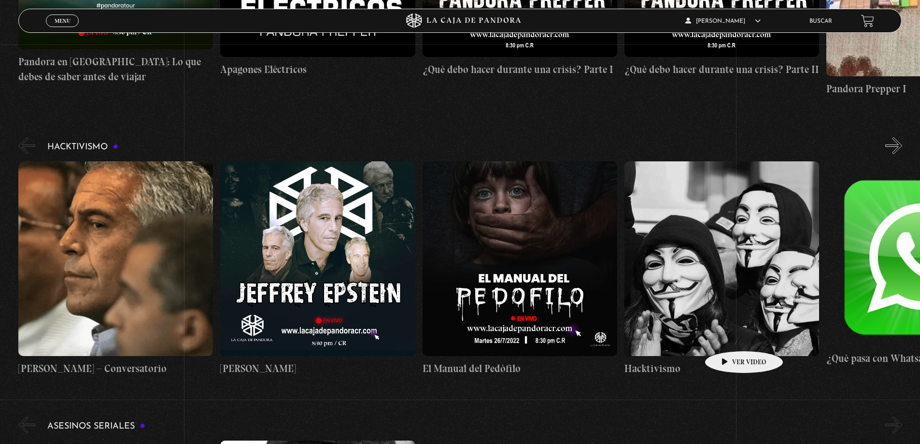
scroll to position [3315, 0]
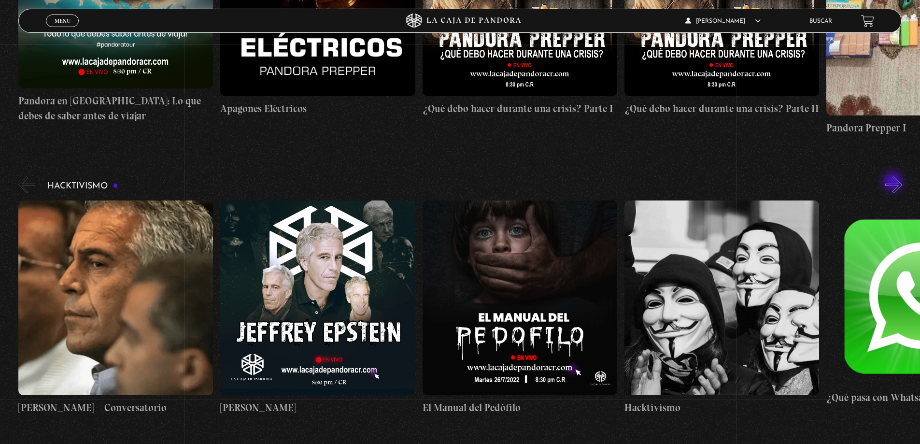
click at [894, 183] on button "»" at bounding box center [893, 184] width 17 height 17
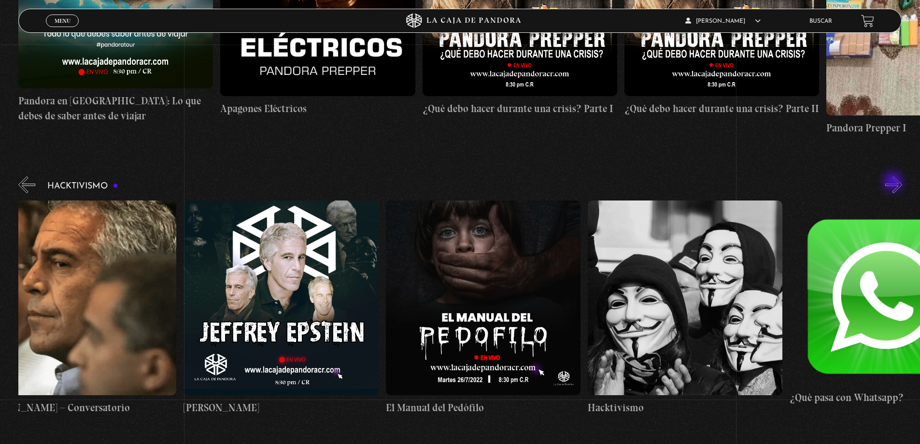
scroll to position [0, 101]
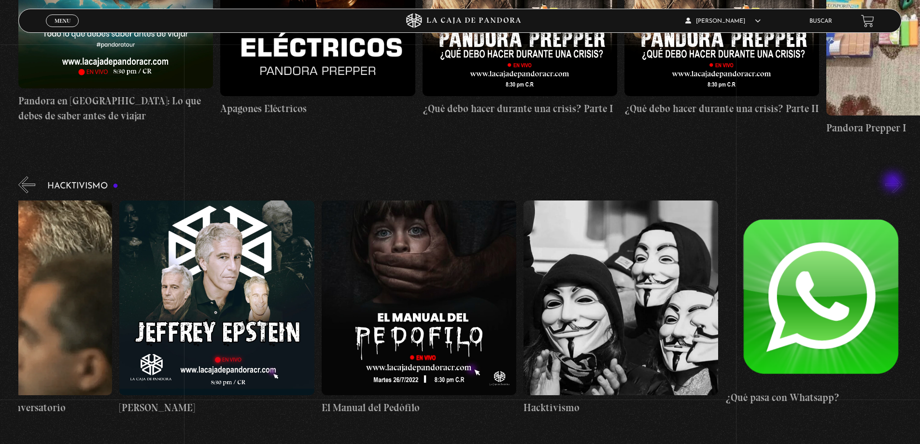
click at [894, 183] on button "»" at bounding box center [893, 184] width 17 height 17
click at [26, 179] on button "«" at bounding box center [26, 184] width 17 height 17
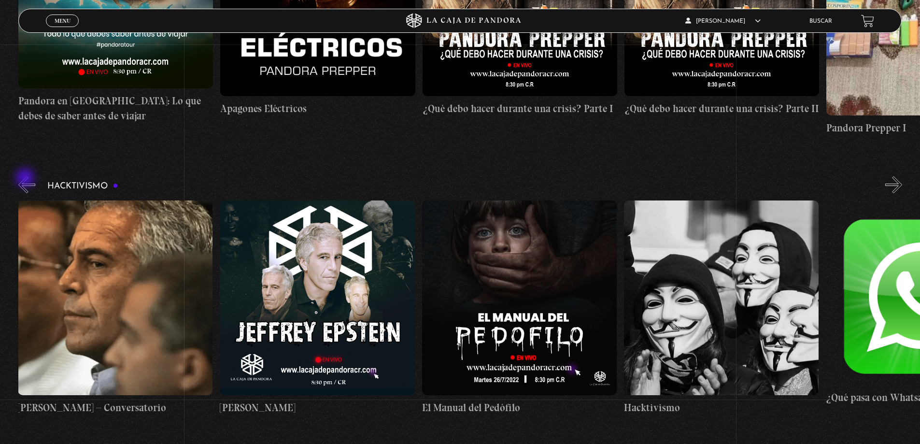
scroll to position [0, 0]
drag, startPoint x: 898, startPoint y: 185, endPoint x: 892, endPoint y: 277, distance: 92.5
click at [897, 185] on button "»" at bounding box center [893, 184] width 17 height 17
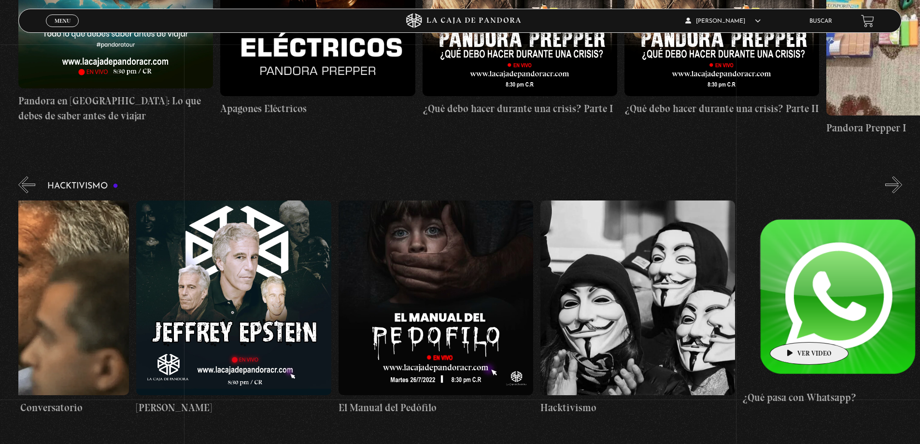
scroll to position [0, 101]
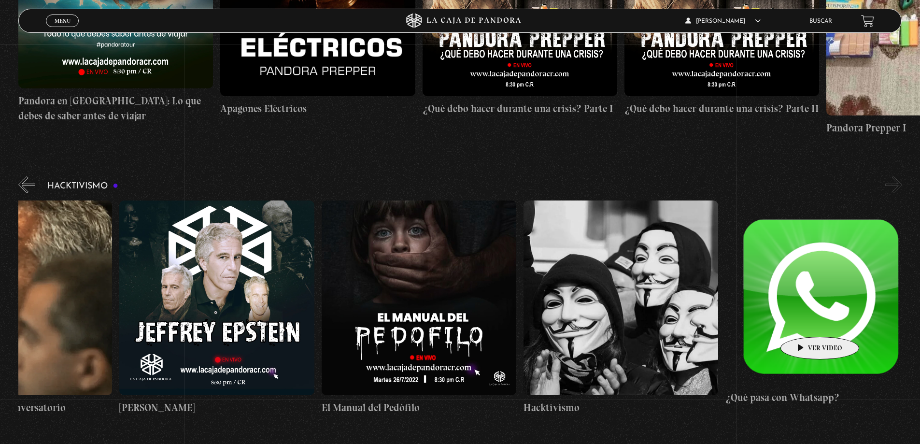
click at [805, 322] on figure at bounding box center [822, 297] width 195 height 175
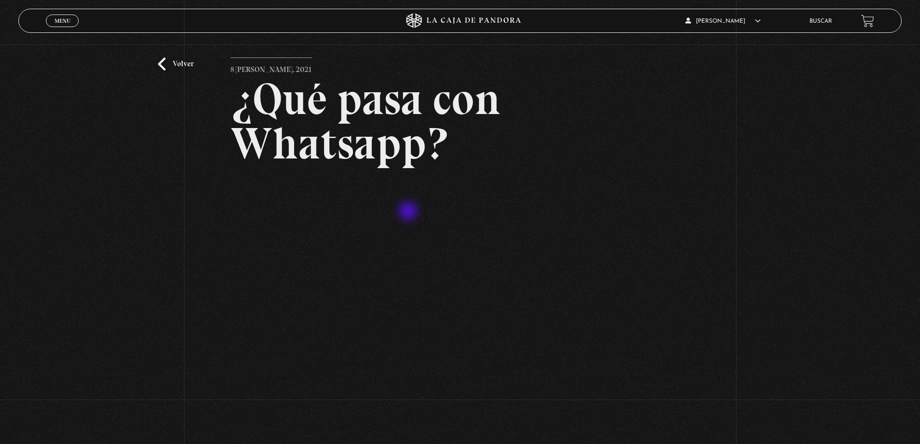
scroll to position [48, 0]
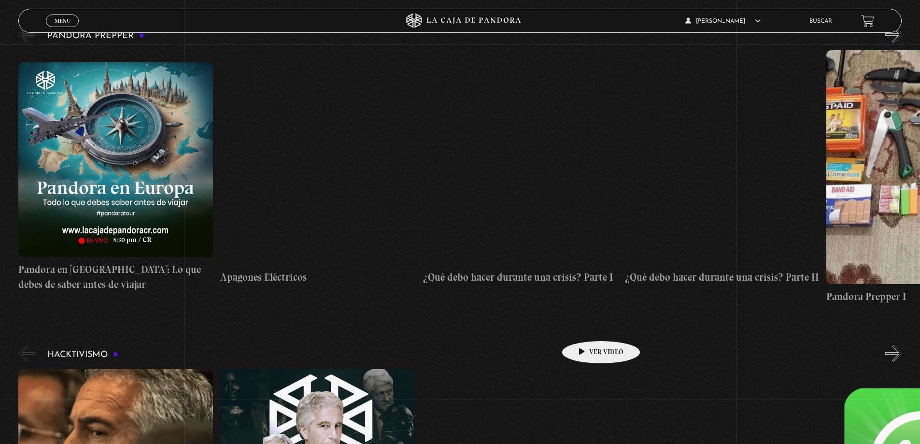
scroll to position [3074, 0]
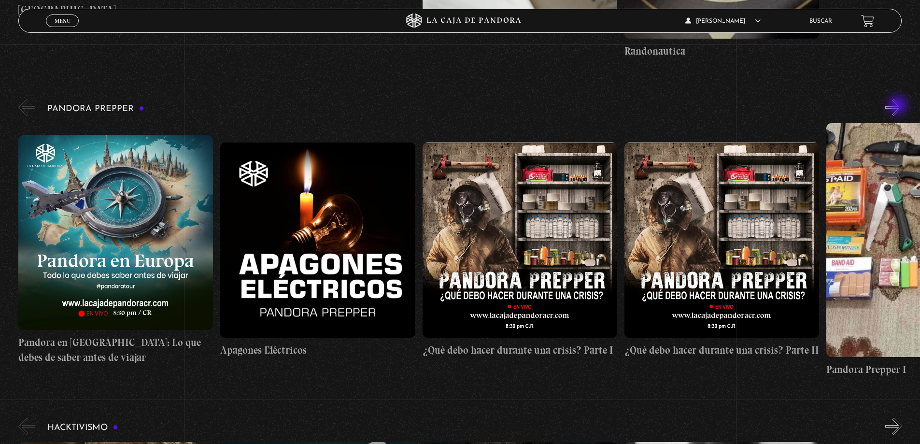
click at [902, 114] on button "»" at bounding box center [893, 107] width 17 height 17
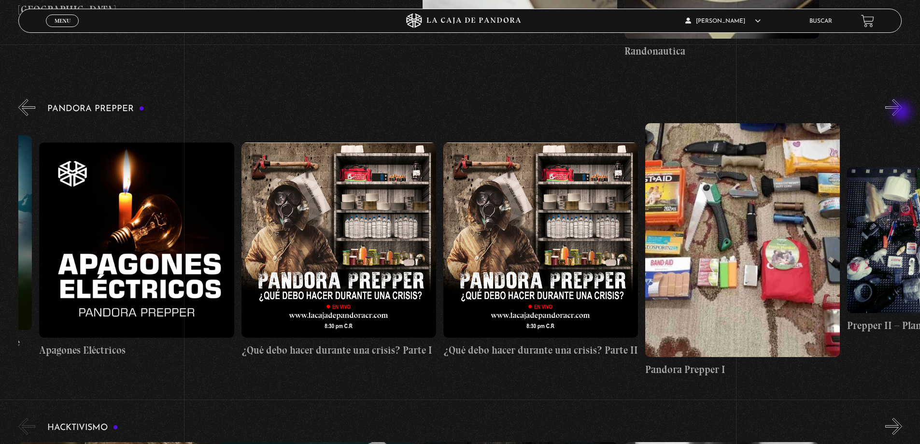
click at [902, 112] on button "»" at bounding box center [893, 107] width 17 height 17
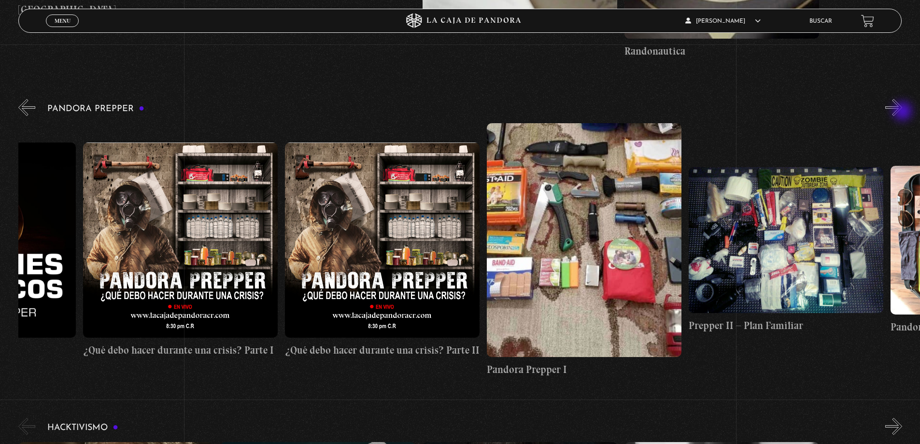
click at [902, 112] on button "»" at bounding box center [893, 107] width 17 height 17
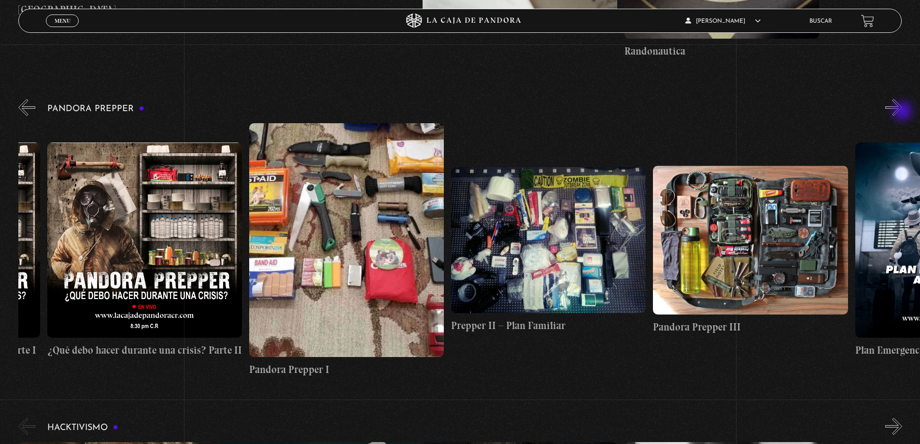
click at [902, 112] on button "»" at bounding box center [893, 107] width 17 height 17
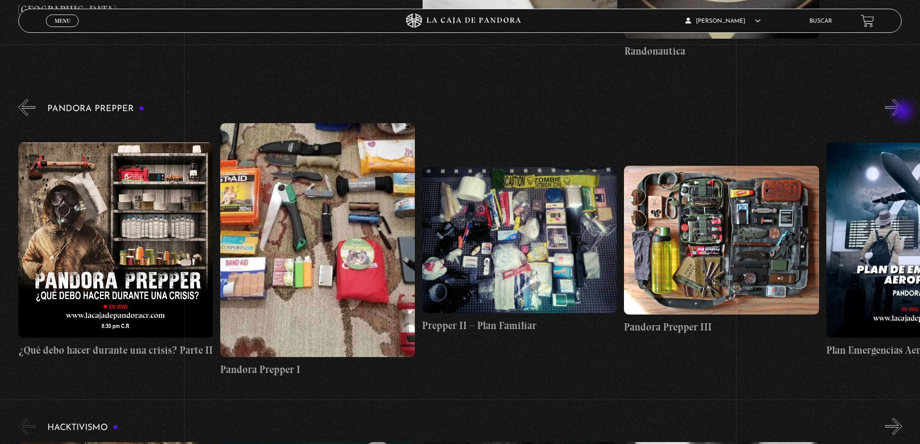
click at [902, 112] on button "»" at bounding box center [893, 107] width 17 height 17
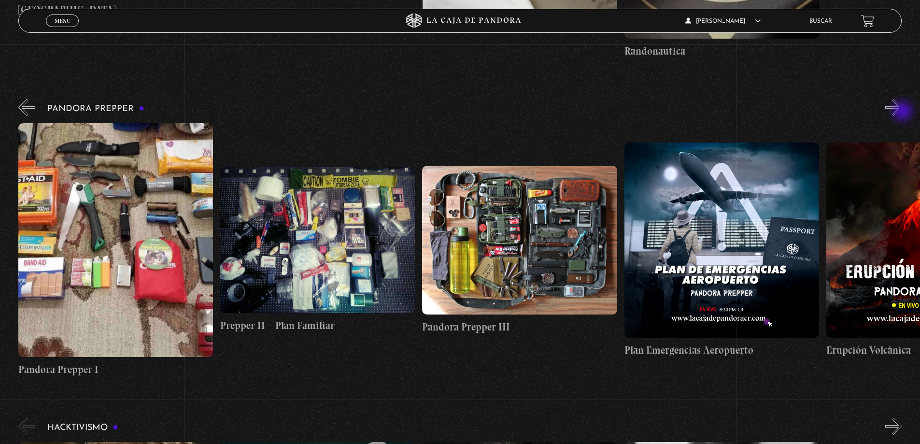
click at [902, 112] on button "»" at bounding box center [893, 107] width 17 height 17
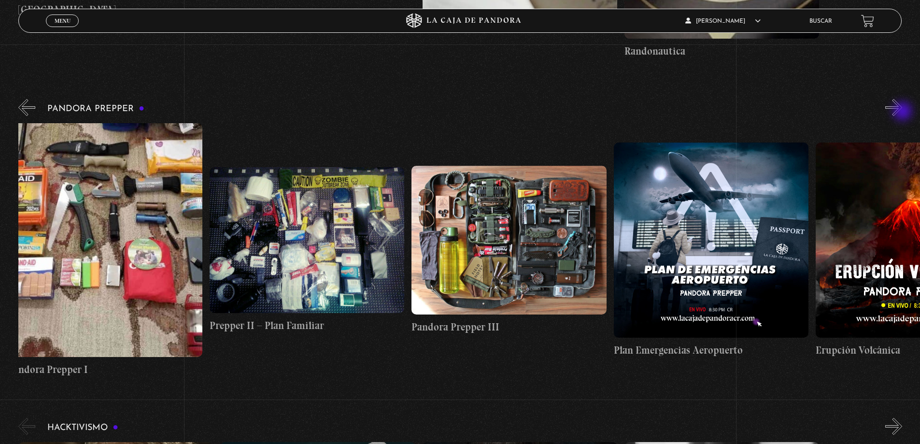
click at [902, 112] on button "»" at bounding box center [893, 107] width 17 height 17
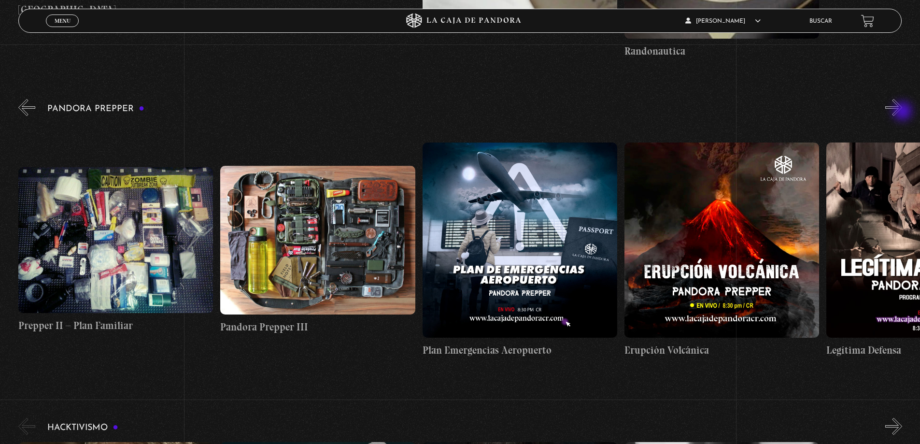
click at [902, 112] on button "»" at bounding box center [893, 107] width 17 height 17
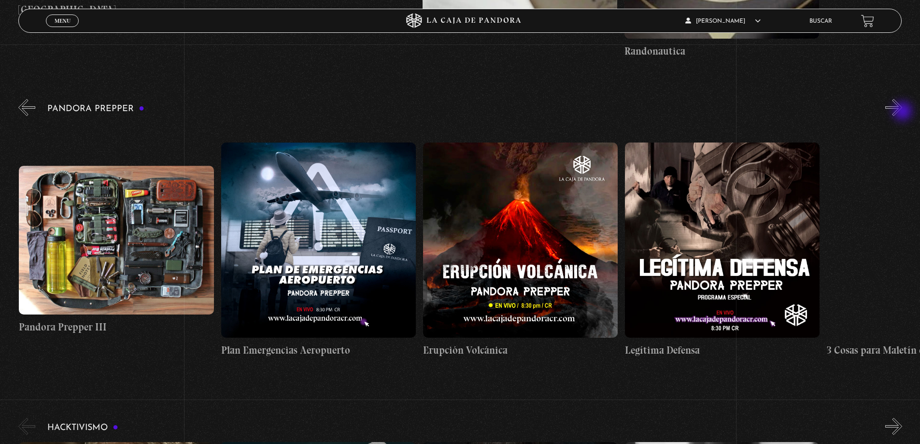
click at [902, 112] on button "»" at bounding box center [893, 107] width 17 height 17
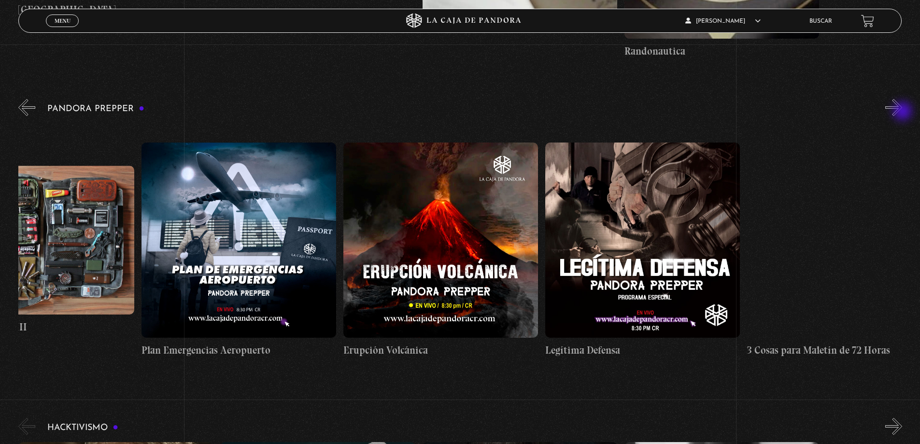
click at [902, 112] on button "»" at bounding box center [893, 107] width 17 height 17
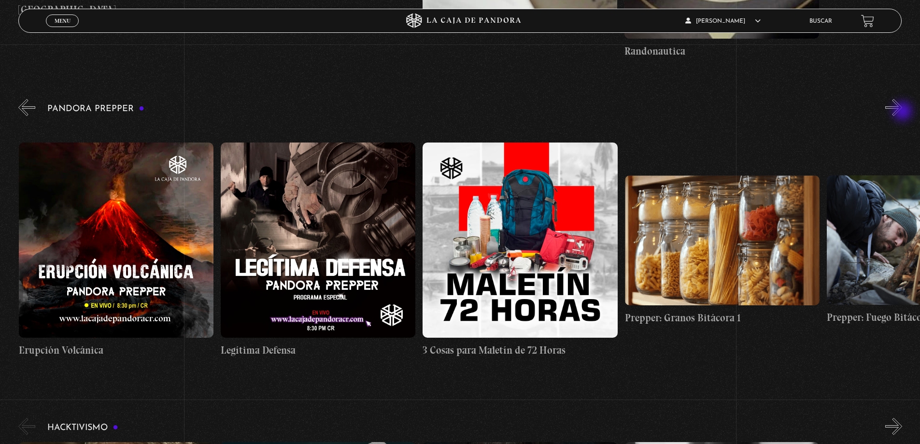
scroll to position [0, 1616]
click at [902, 112] on button "»" at bounding box center [893, 107] width 17 height 17
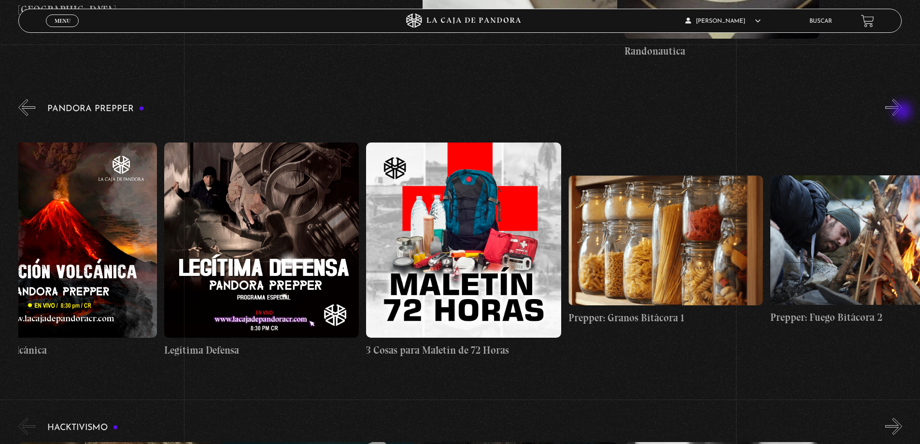
click at [902, 112] on button "»" at bounding box center [893, 107] width 17 height 17
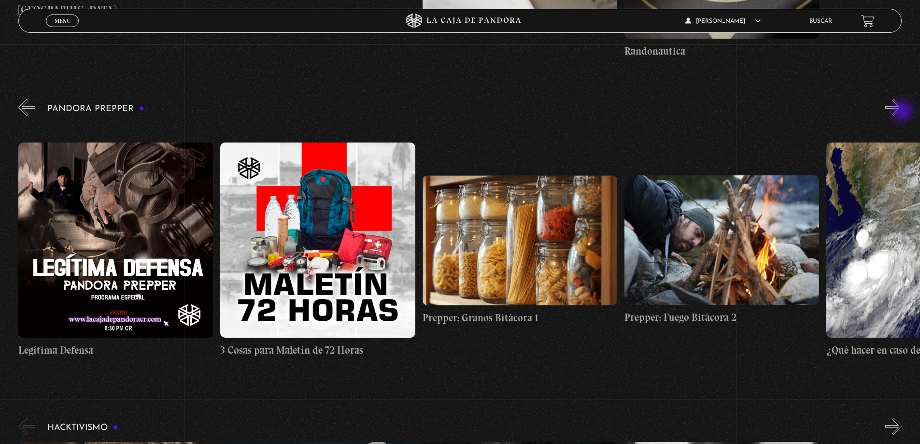
click at [902, 112] on button "»" at bounding box center [893, 107] width 17 height 17
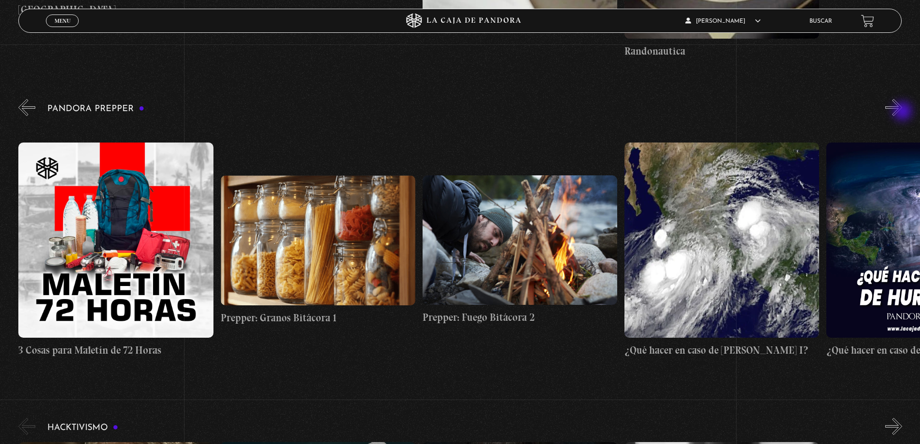
click at [902, 112] on button "»" at bounding box center [893, 107] width 17 height 17
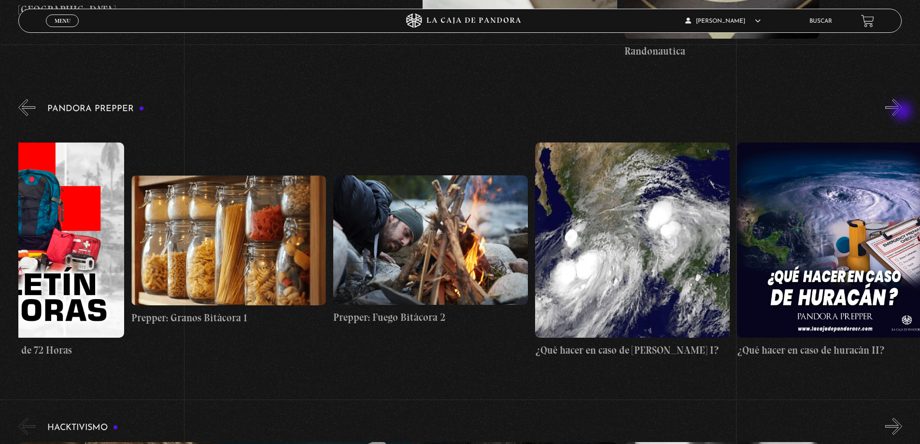
click at [902, 112] on button "»" at bounding box center [893, 107] width 17 height 17
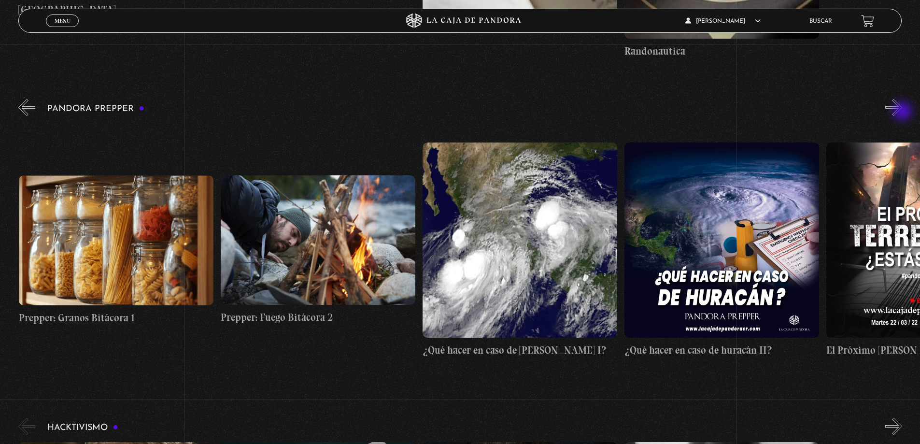
click at [902, 112] on button "»" at bounding box center [893, 107] width 17 height 17
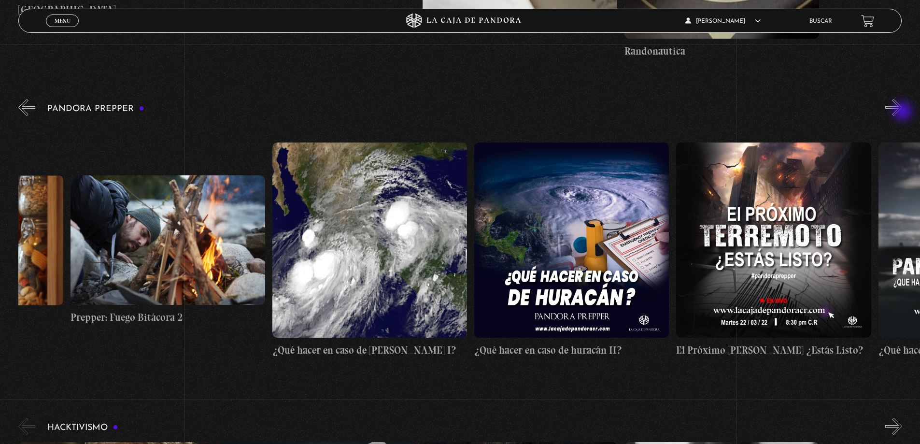
click at [902, 112] on button "»" at bounding box center [893, 107] width 17 height 17
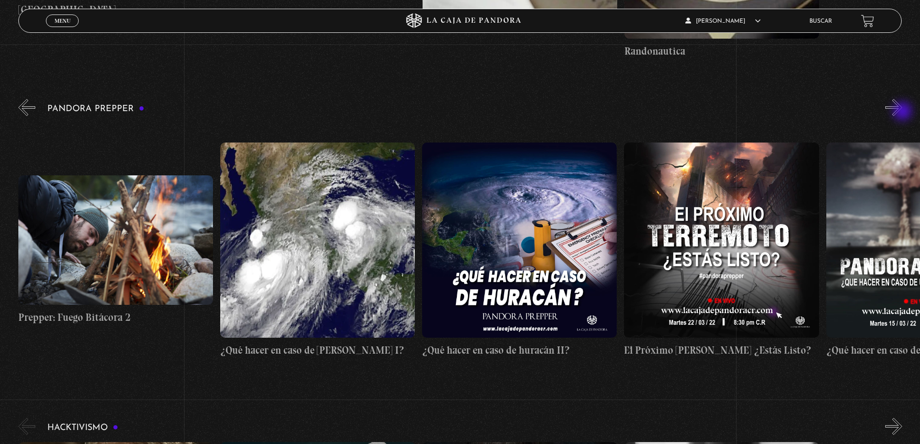
click at [902, 112] on button "»" at bounding box center [893, 107] width 17 height 17
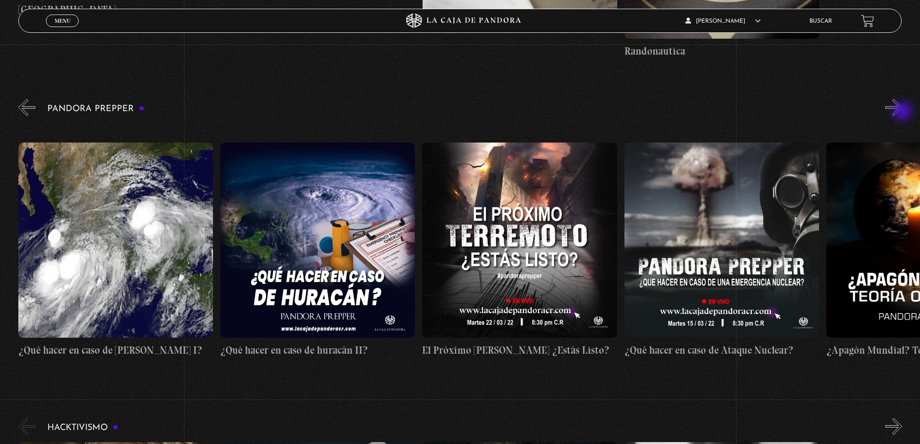
click at [902, 112] on button "»" at bounding box center [893, 107] width 17 height 17
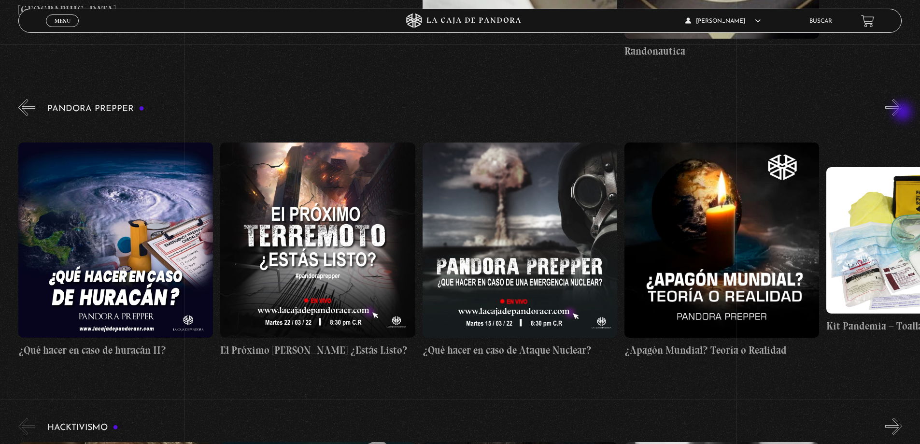
click at [902, 113] on button "»" at bounding box center [893, 107] width 17 height 17
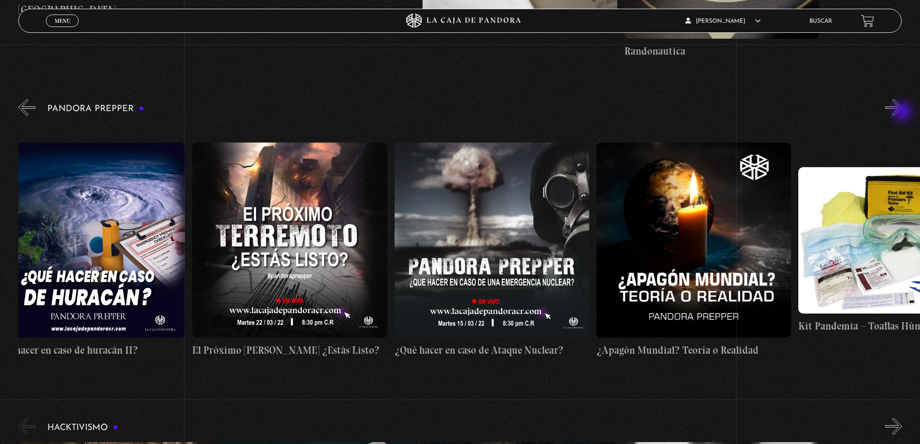
click at [902, 113] on button "»" at bounding box center [893, 107] width 17 height 17
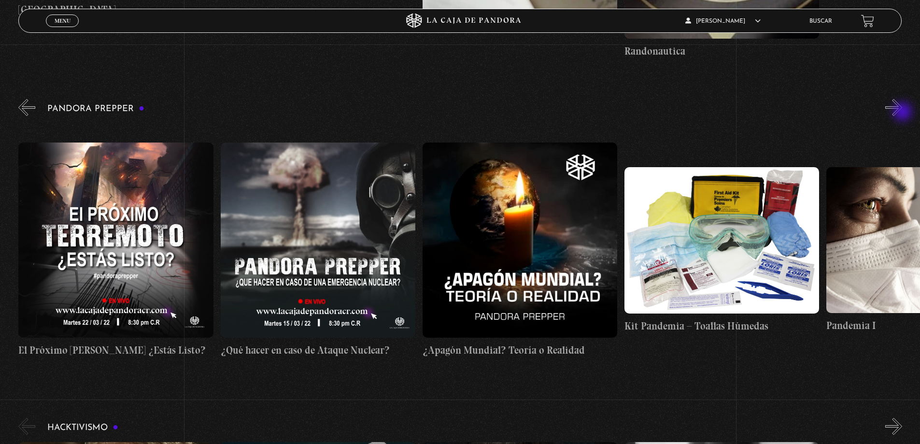
click at [902, 113] on button "»" at bounding box center [893, 107] width 17 height 17
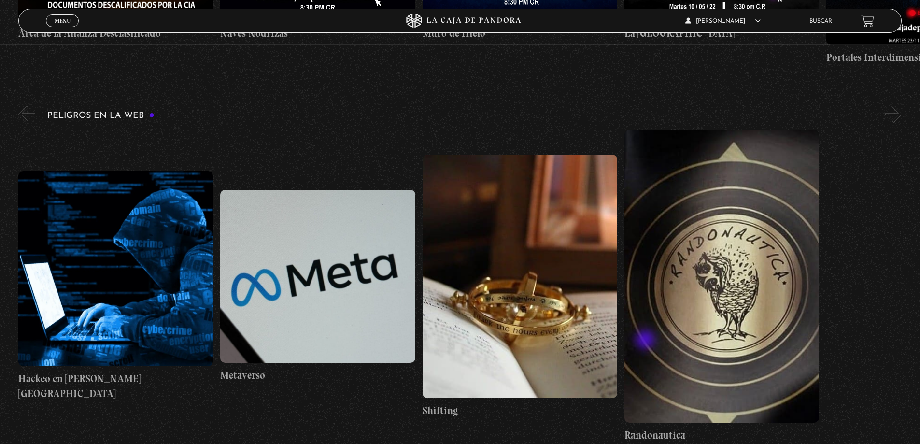
scroll to position [2591, 0]
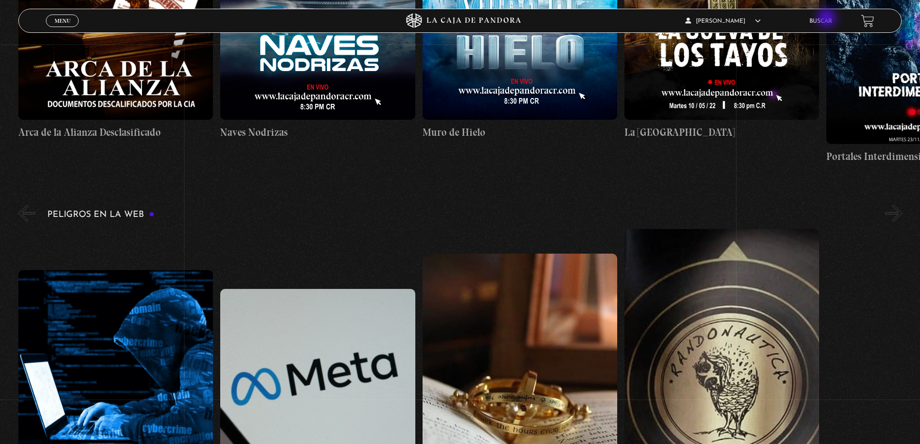
click at [828, 19] on link "Buscar" at bounding box center [821, 21] width 23 height 6
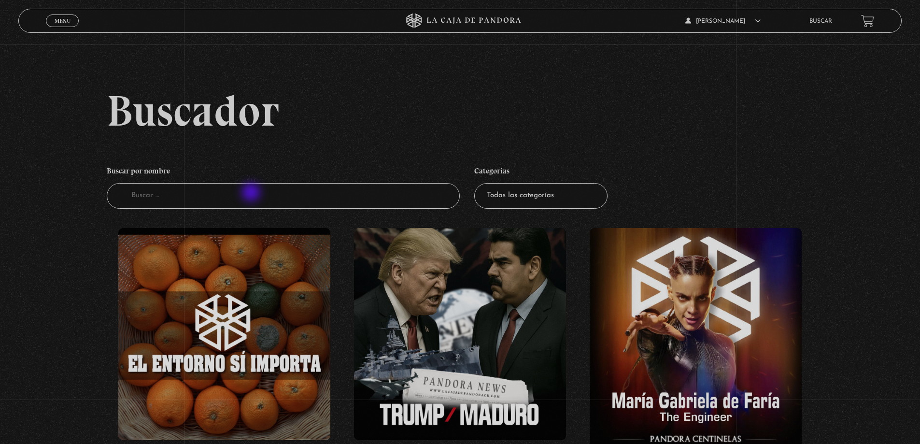
drag, startPoint x: 226, startPoint y: 210, endPoint x: 221, endPoint y: 203, distance: 8.3
click at [222, 203] on li "Buscar por nombre Buscador" at bounding box center [284, 184] width 354 height 57
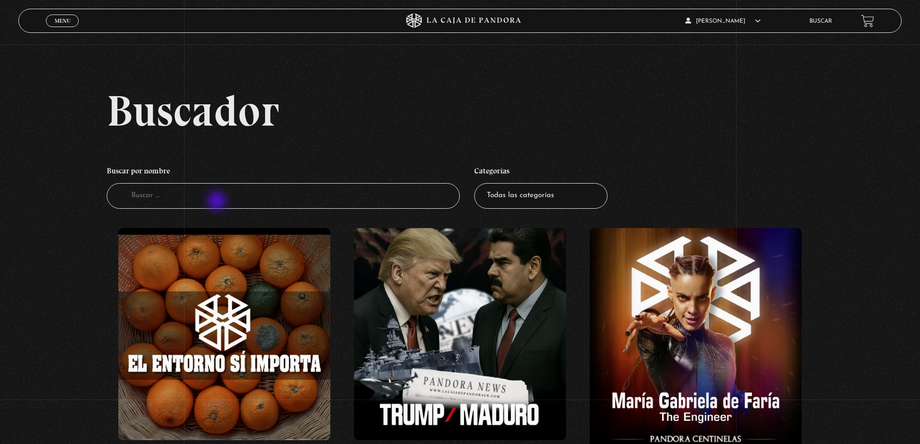
click at [218, 201] on input "Buscador" at bounding box center [284, 196] width 354 height 26
type input "Covid"
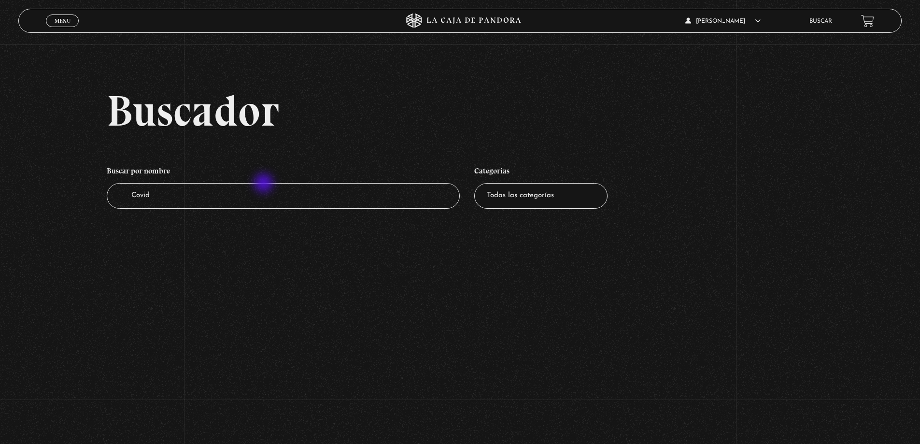
click at [264, 184] on input "Covid" at bounding box center [284, 196] width 354 height 26
type input "C"
type input "X"
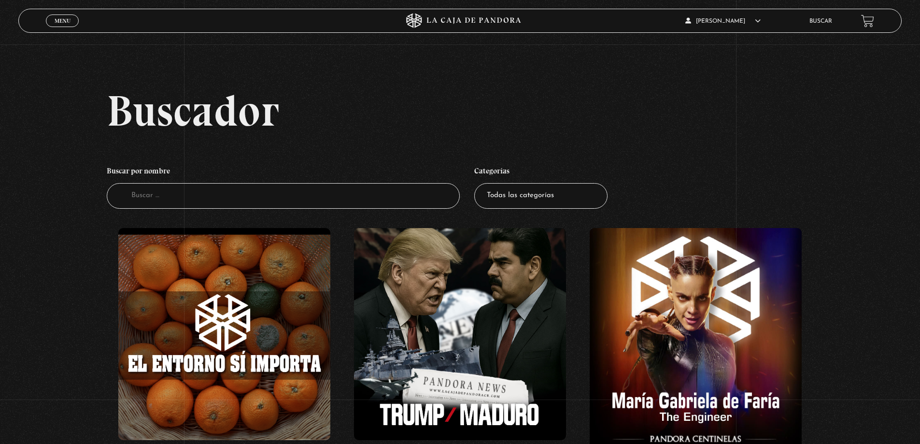
select select "nuevo-orden-mundial-nwo"
click at [478, 183] on select "Todas las categorías 11:11 Humanitario (1) Amo los [DATE] (3) Análisis de serie…" at bounding box center [540, 196] width 133 height 26
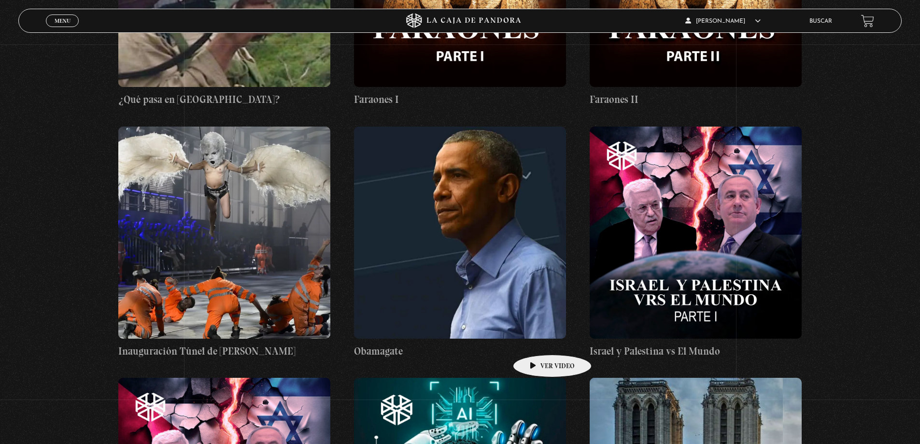
scroll to position [6424, 0]
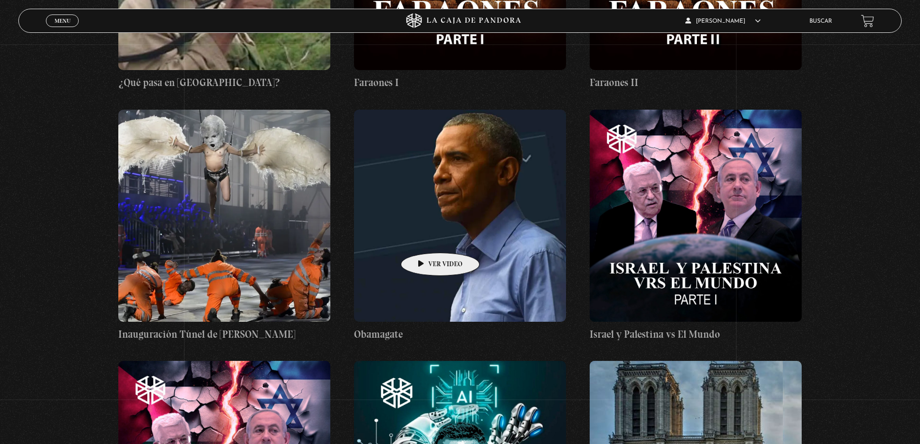
click at [425, 238] on figure at bounding box center [460, 216] width 212 height 212
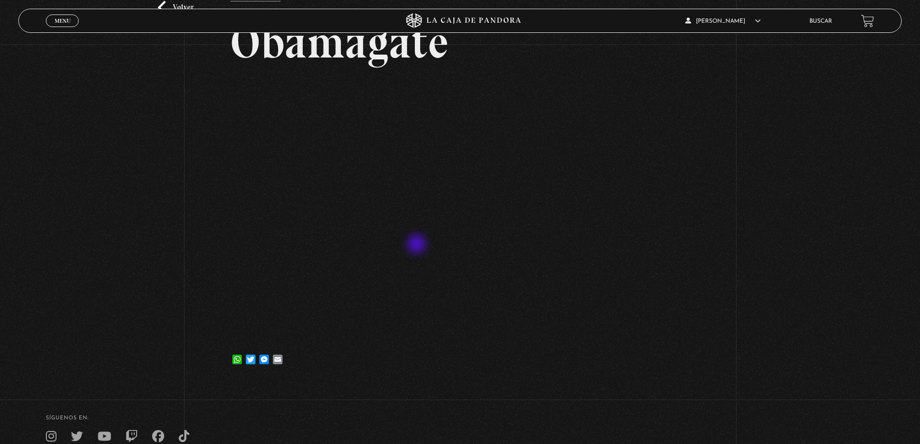
scroll to position [97, 0]
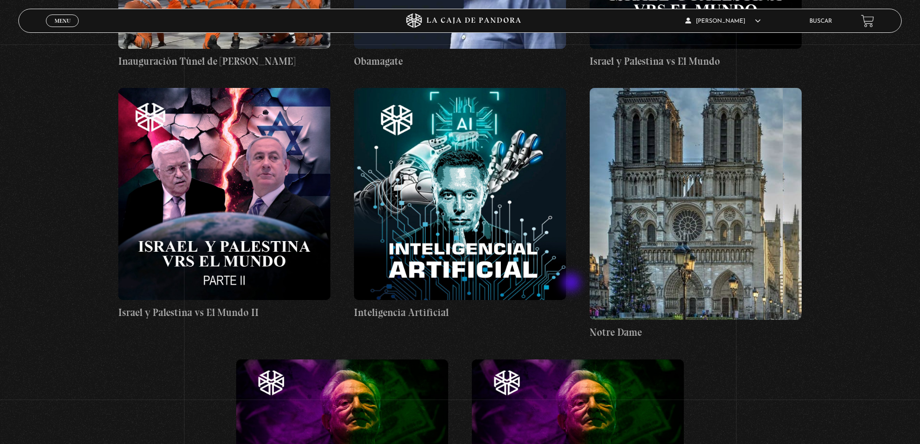
scroll to position [6714, 0]
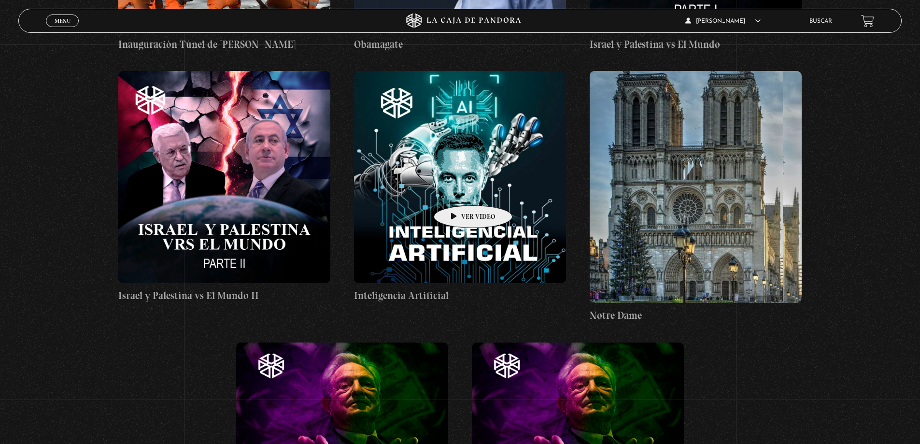
click at [458, 191] on figure at bounding box center [460, 177] width 212 height 212
